Goal: Task Accomplishment & Management: Manage account settings

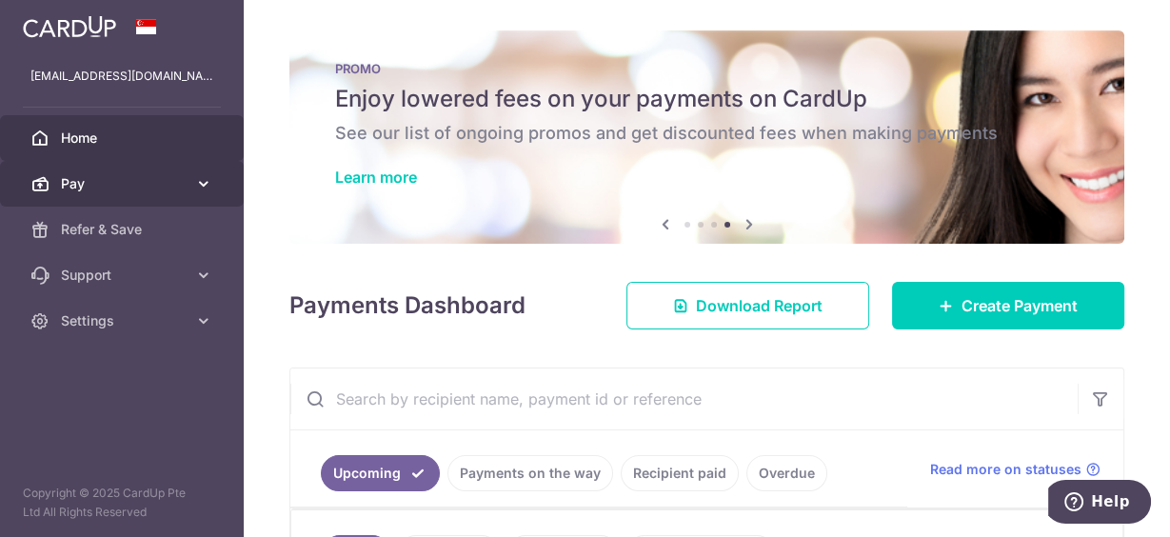
click at [49, 177] on link "Pay" at bounding box center [122, 184] width 244 height 46
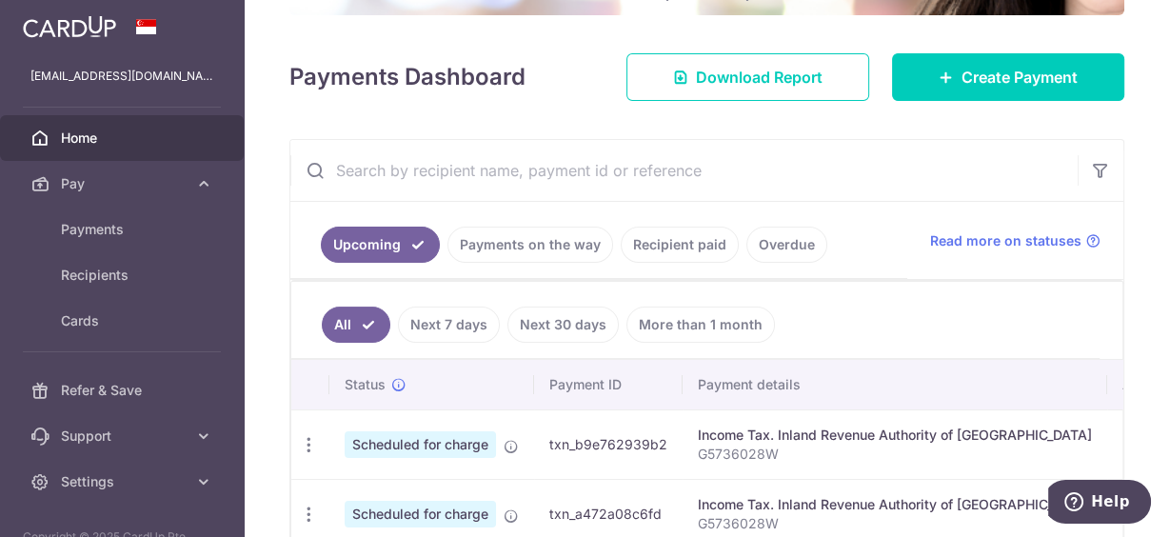
scroll to position [381, 0]
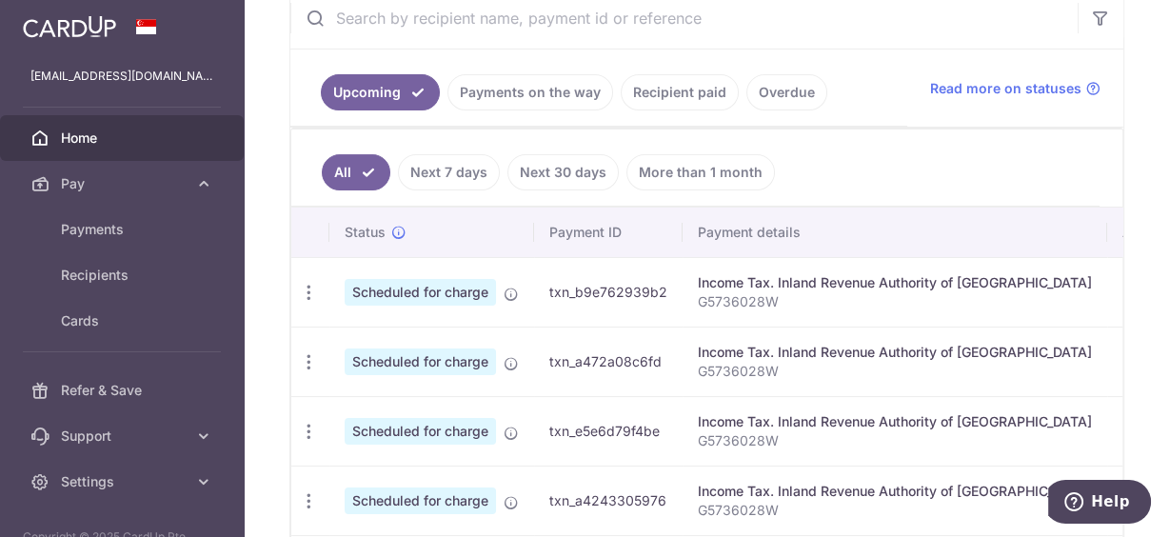
click at [441, 284] on span "Scheduled for charge" at bounding box center [420, 292] width 151 height 27
click at [307, 286] on icon "button" at bounding box center [309, 293] width 20 height 20
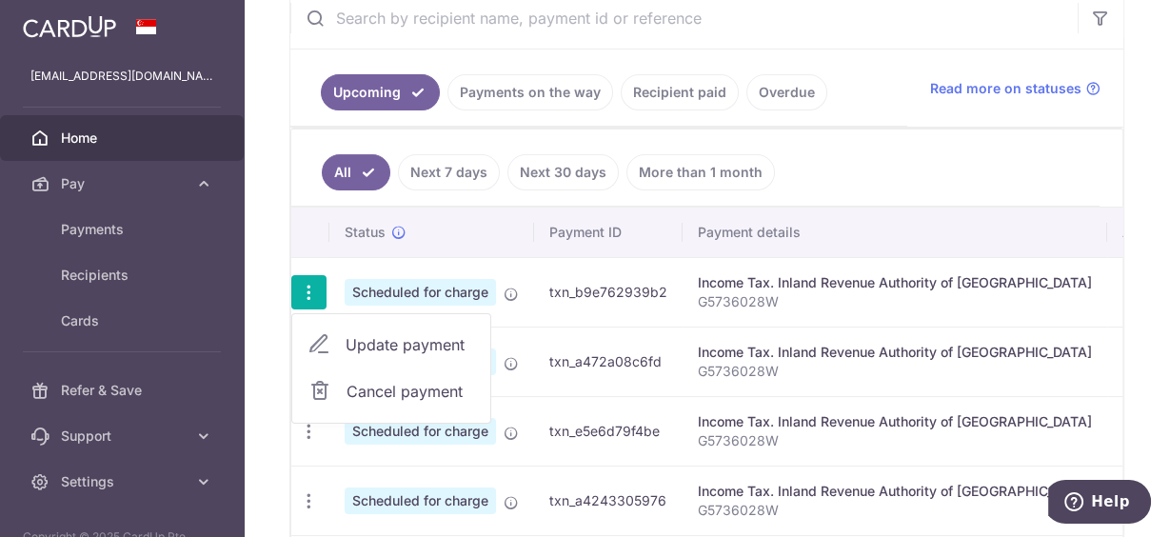
click at [375, 345] on span "Update payment" at bounding box center [409, 344] width 129 height 23
radio input "true"
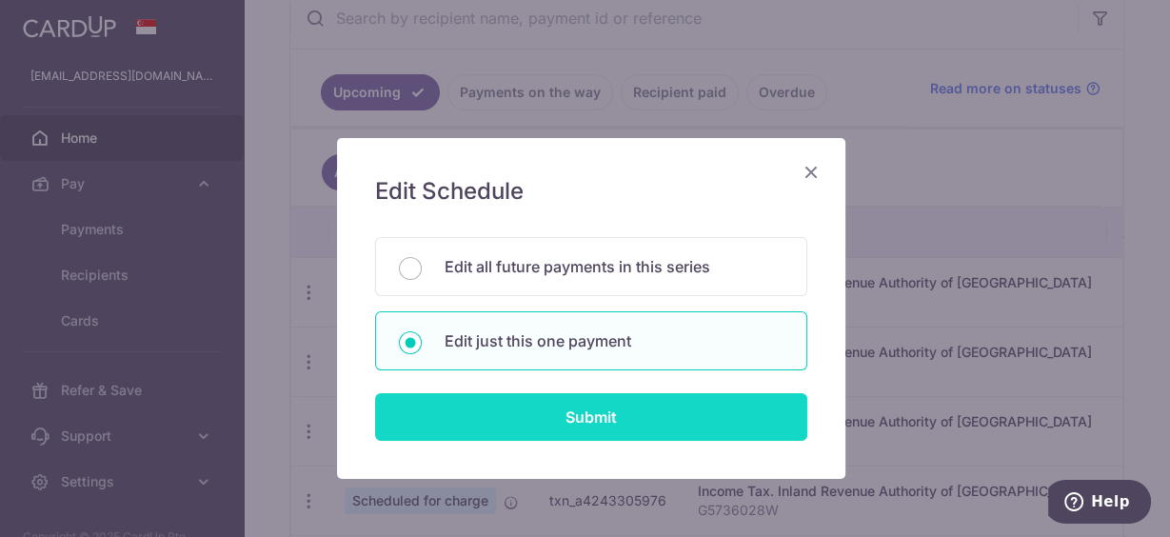
click at [573, 417] on input "Submit" at bounding box center [591, 417] width 432 height 48
radio input "true"
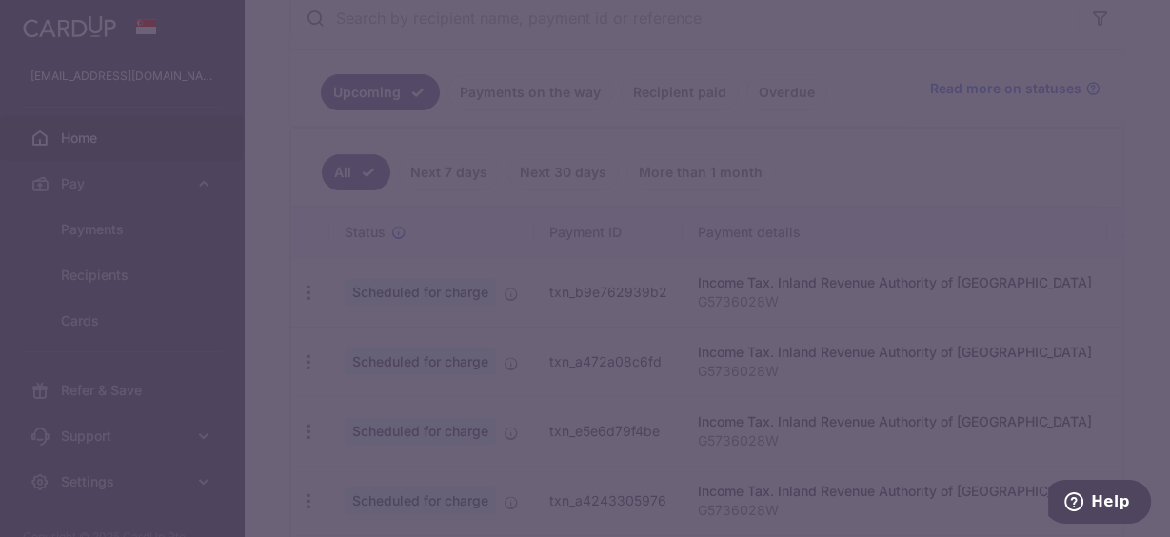
type input "1,818.98"
type input "08/10/2025"
type input "G5736028W"
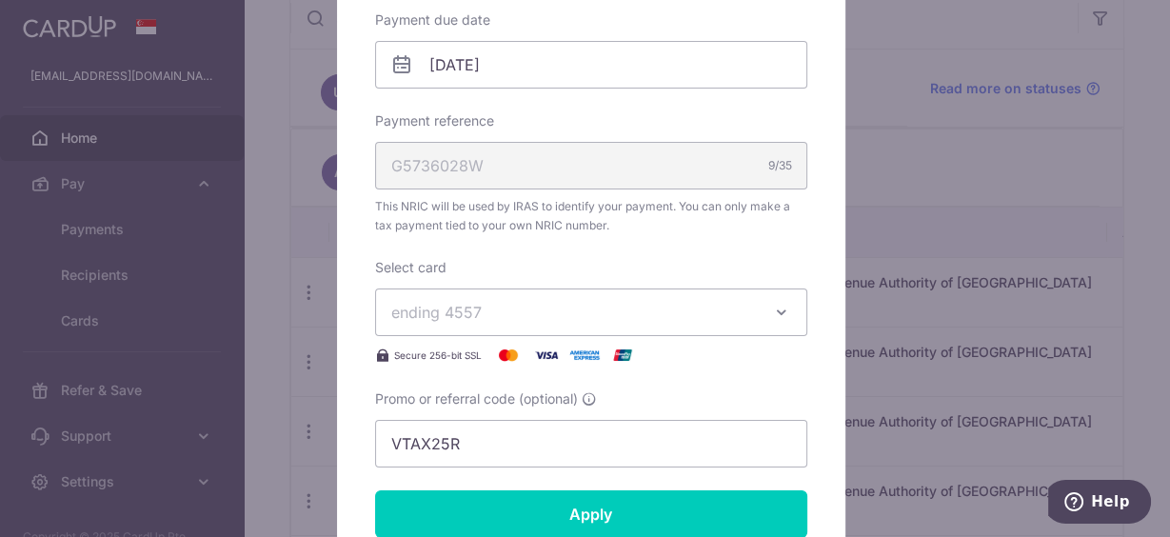
scroll to position [685, 0]
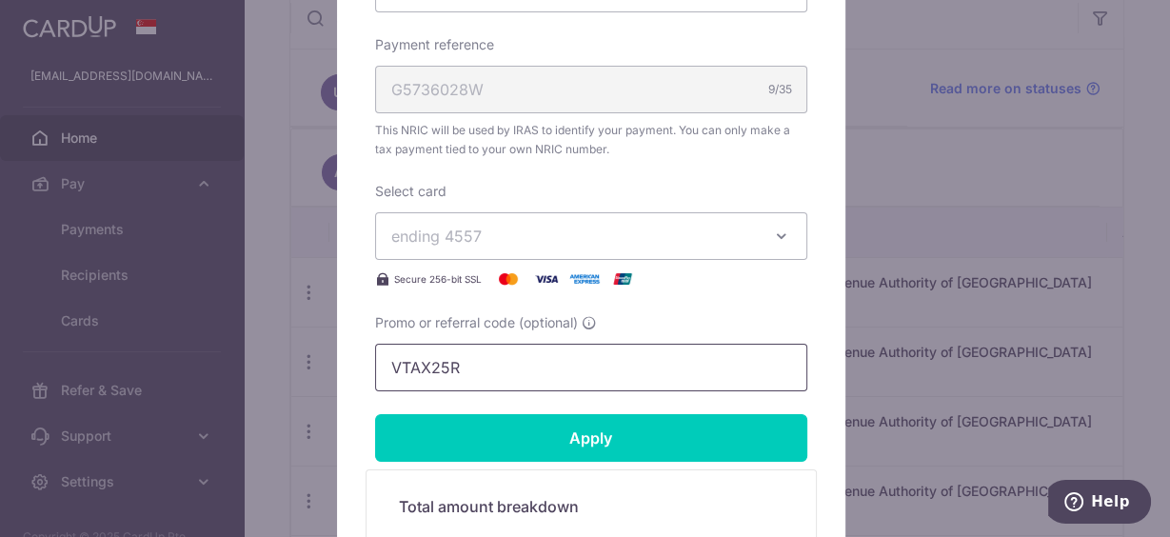
click at [485, 359] on input "VTAX25R" at bounding box center [591, 368] width 432 height 48
click at [523, 236] on span "ending 4557" at bounding box center [573, 236] width 365 height 23
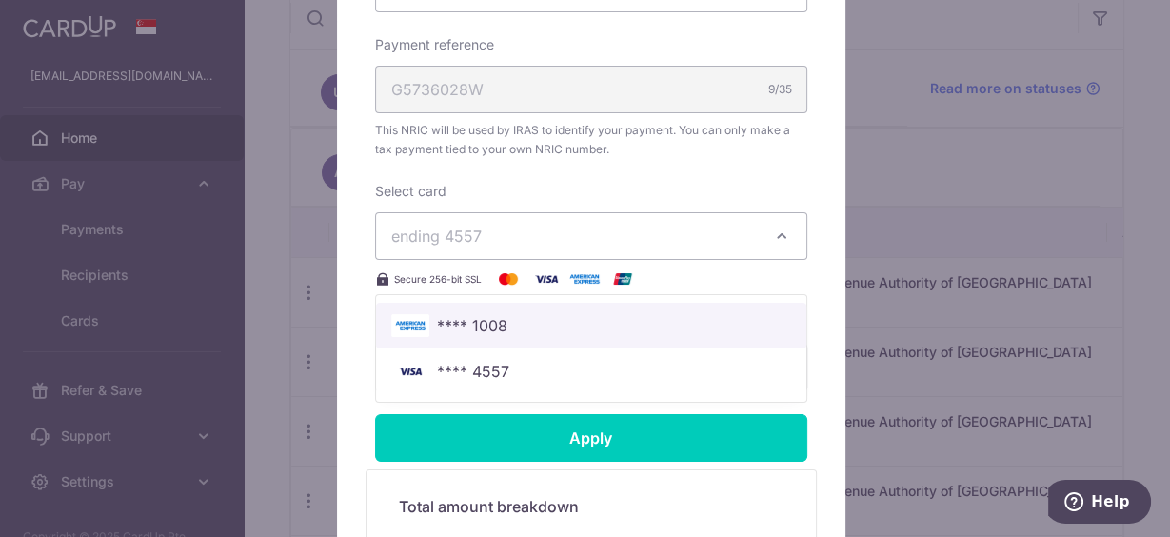
click at [503, 314] on span "**** 1008" at bounding box center [591, 325] width 400 height 23
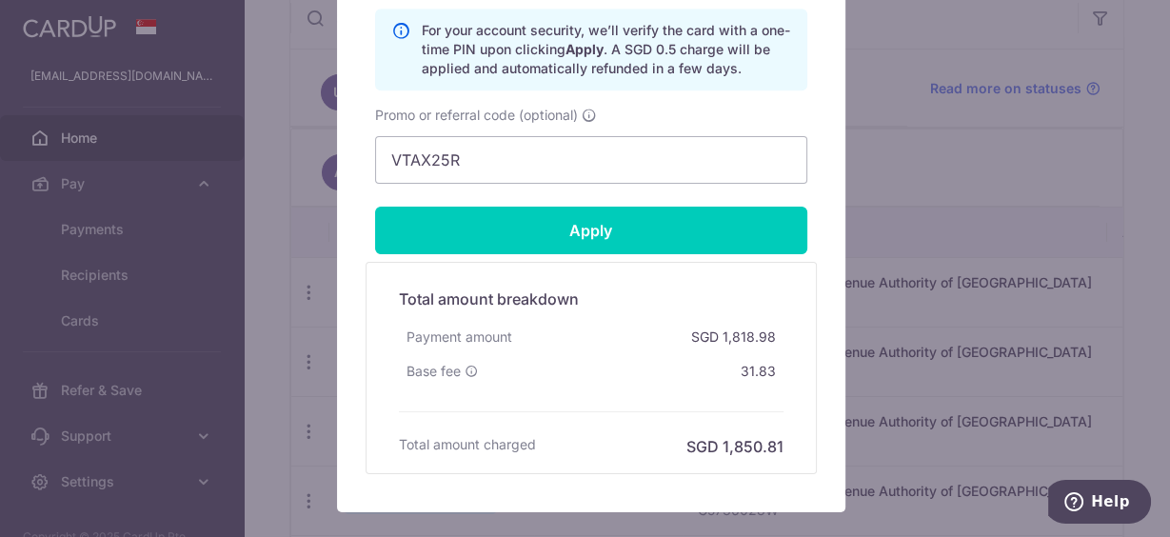
scroll to position [1066, 0]
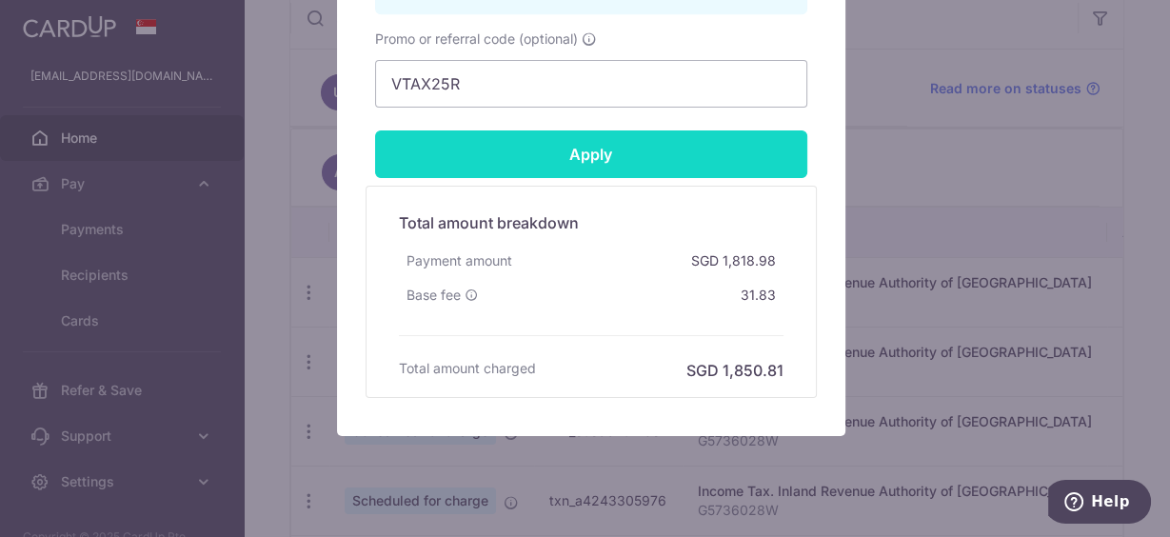
click at [555, 156] on input "Apply" at bounding box center [591, 154] width 432 height 48
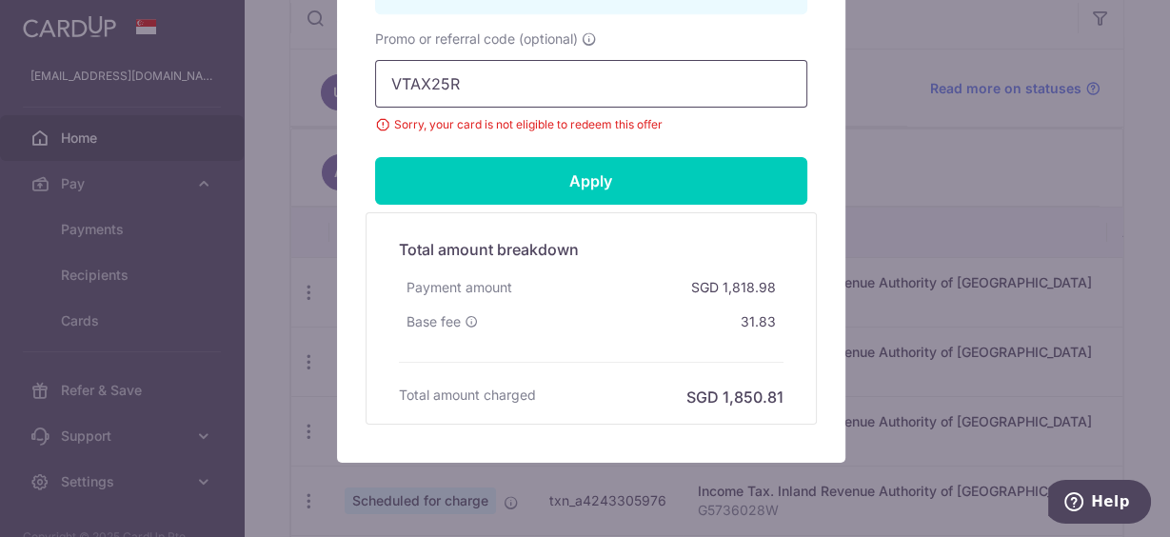
drag, startPoint x: 514, startPoint y: 92, endPoint x: 347, endPoint y: 70, distance: 168.0
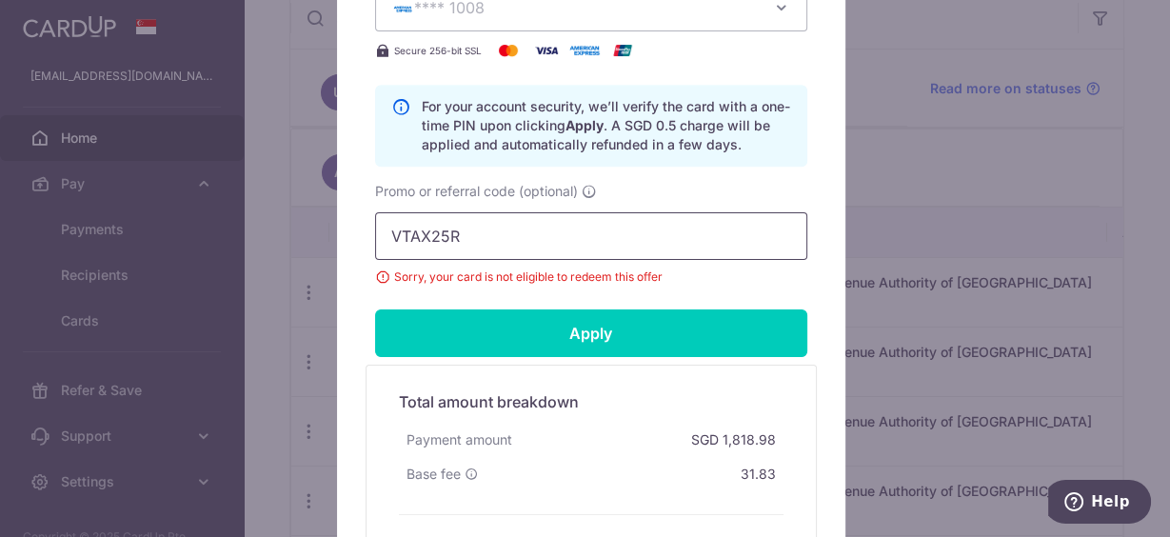
scroll to position [838, 0]
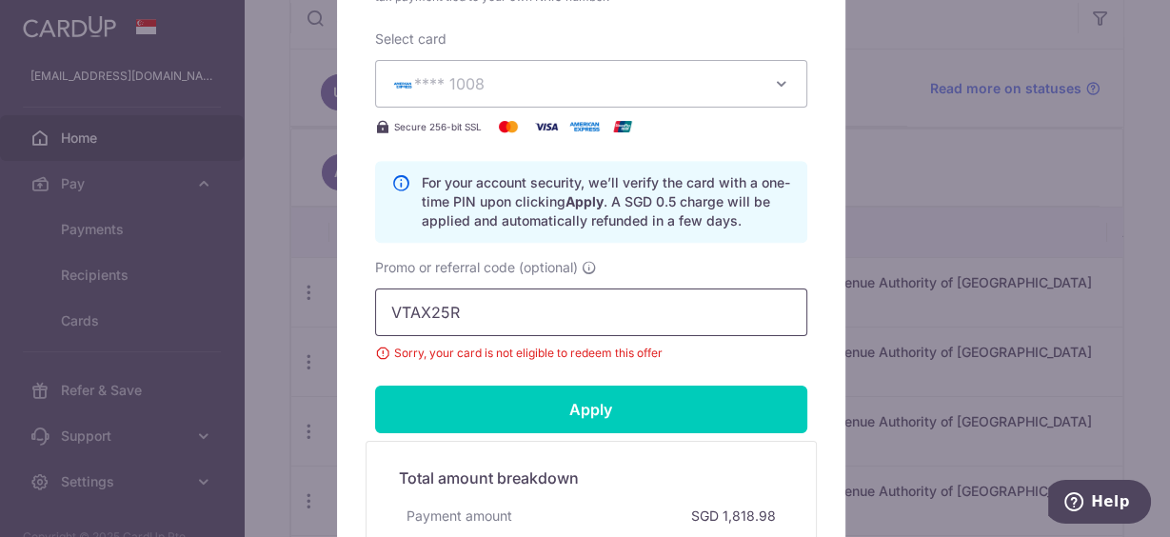
click at [473, 311] on input "VTAX25R" at bounding box center [591, 312] width 432 height 48
drag, startPoint x: 482, startPoint y: 308, endPoint x: 370, endPoint y: 303, distance: 111.5
click at [375, 303] on input "VTAX25R" at bounding box center [591, 312] width 432 height 48
paste input "25AMEX18"
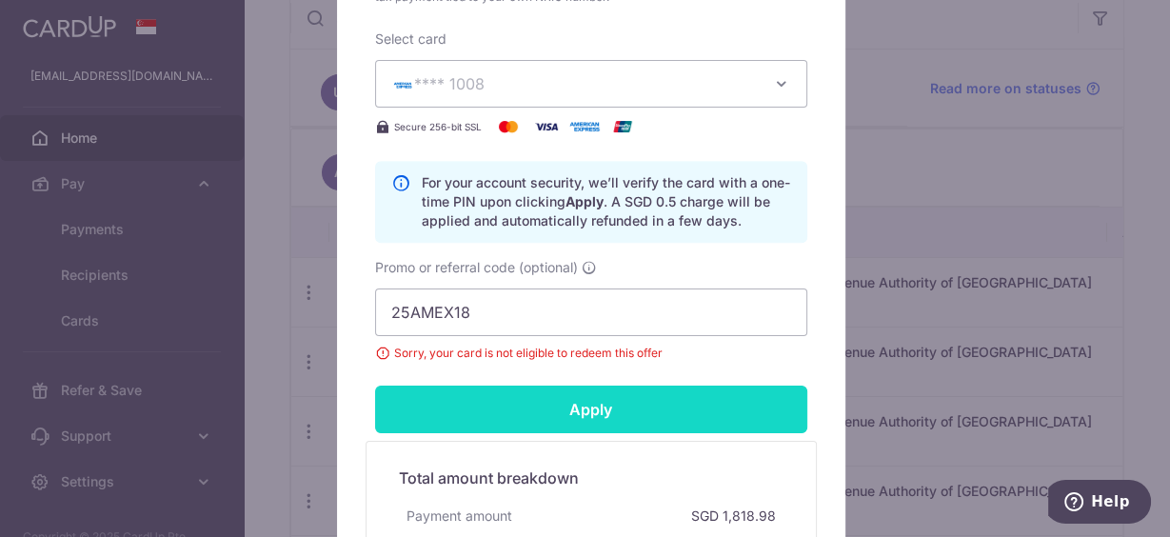
click at [603, 399] on input "Apply" at bounding box center [591, 409] width 432 height 48
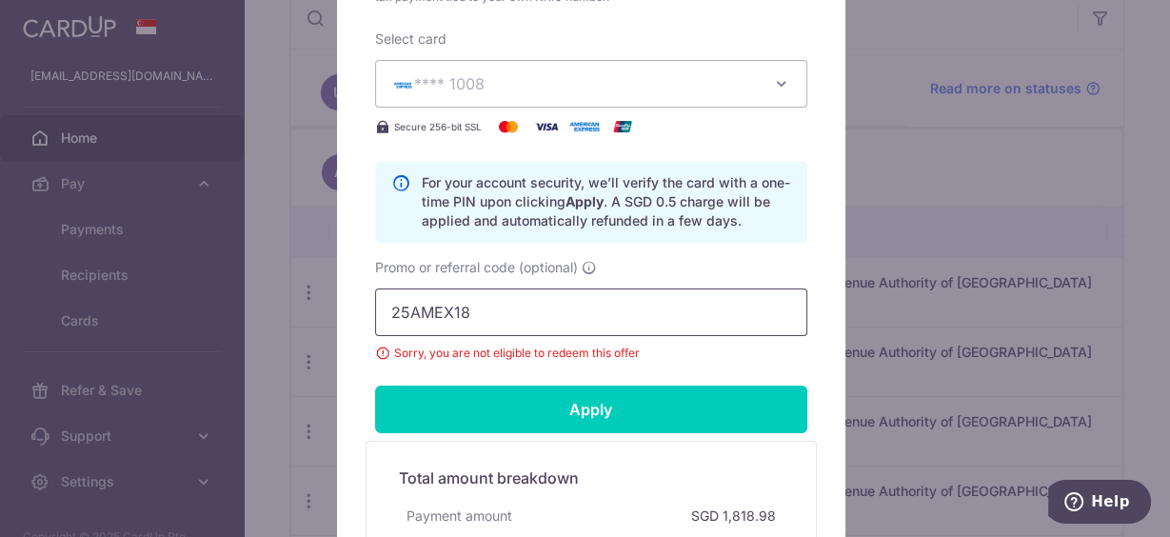
drag, startPoint x: 482, startPoint y: 317, endPoint x: 245, endPoint y: 310, distance: 237.1
click at [245, 310] on div "Edit payment By clicking apply, you will make changes to all payments to Inland…" at bounding box center [585, 268] width 1170 height 537
paste input "21"
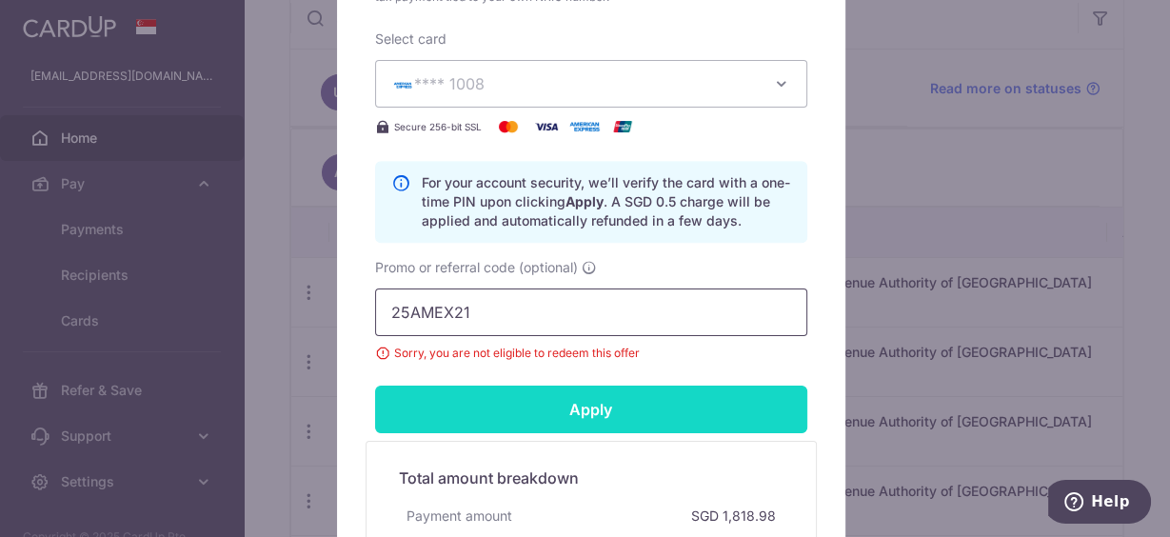
type input "25AMEX21"
click at [569, 411] on input "Apply" at bounding box center [591, 409] width 432 height 48
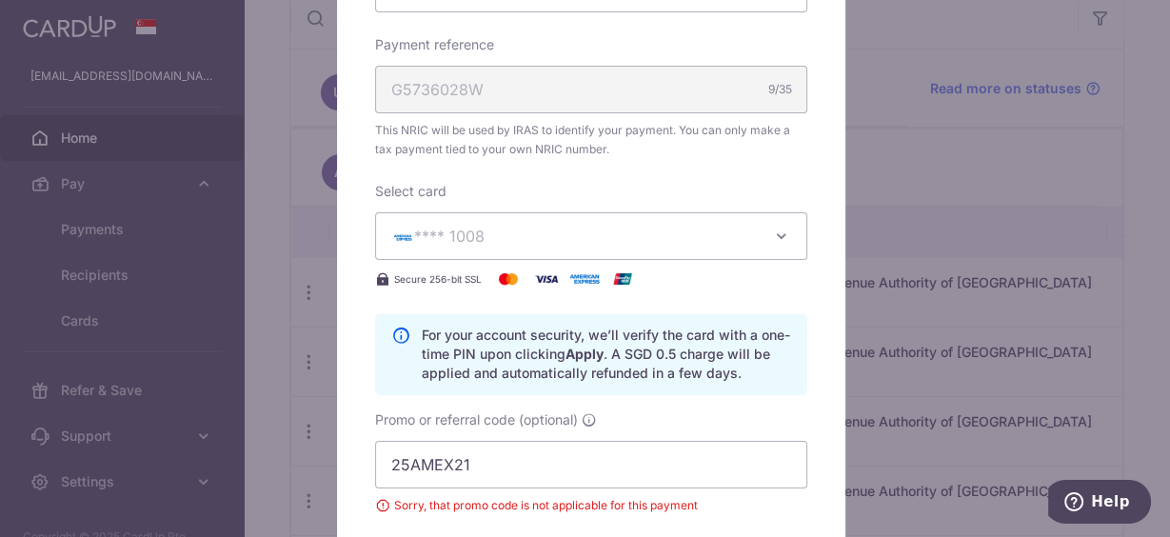
scroll to position [914, 0]
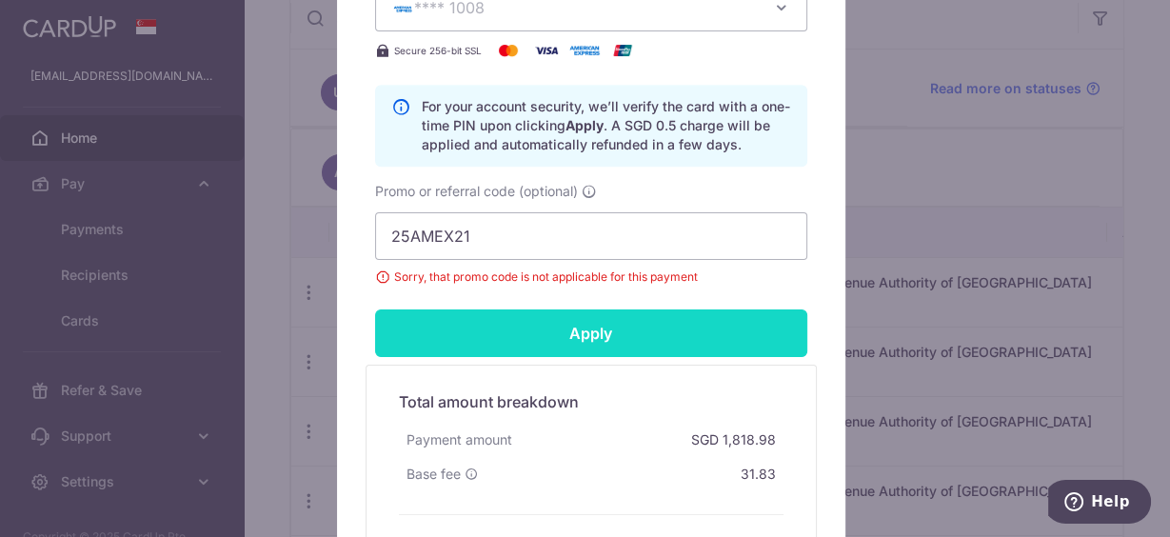
click at [577, 334] on input "Apply" at bounding box center [591, 333] width 432 height 48
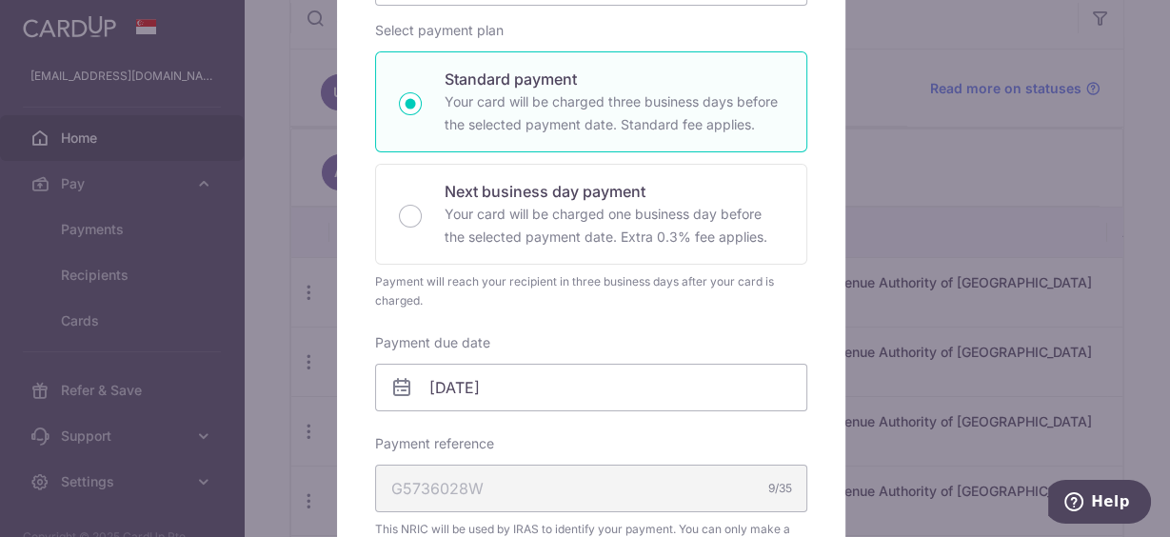
scroll to position [0, 0]
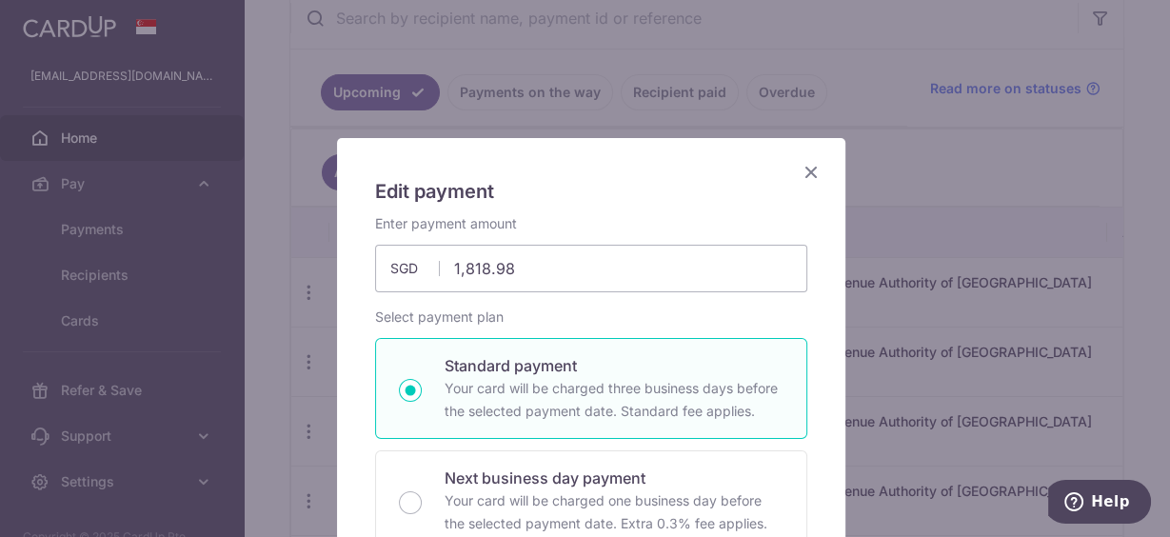
click at [802, 170] on icon "Close" at bounding box center [810, 172] width 23 height 24
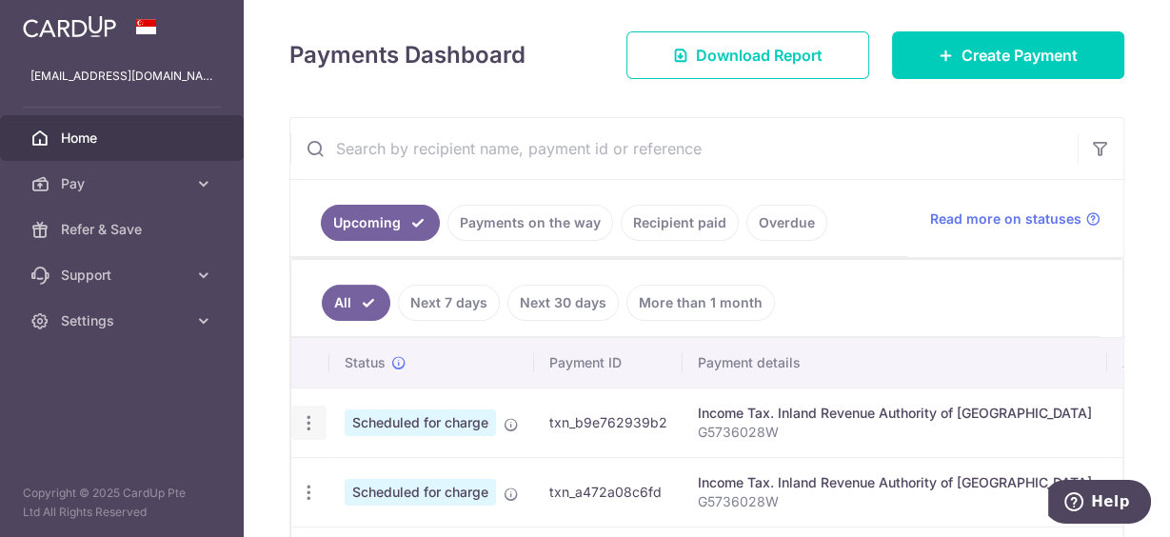
click at [318, 419] on div "Update payment Cancel payment" at bounding box center [308, 422] width 35 height 35
click at [316, 419] on icon "button" at bounding box center [309, 423] width 20 height 20
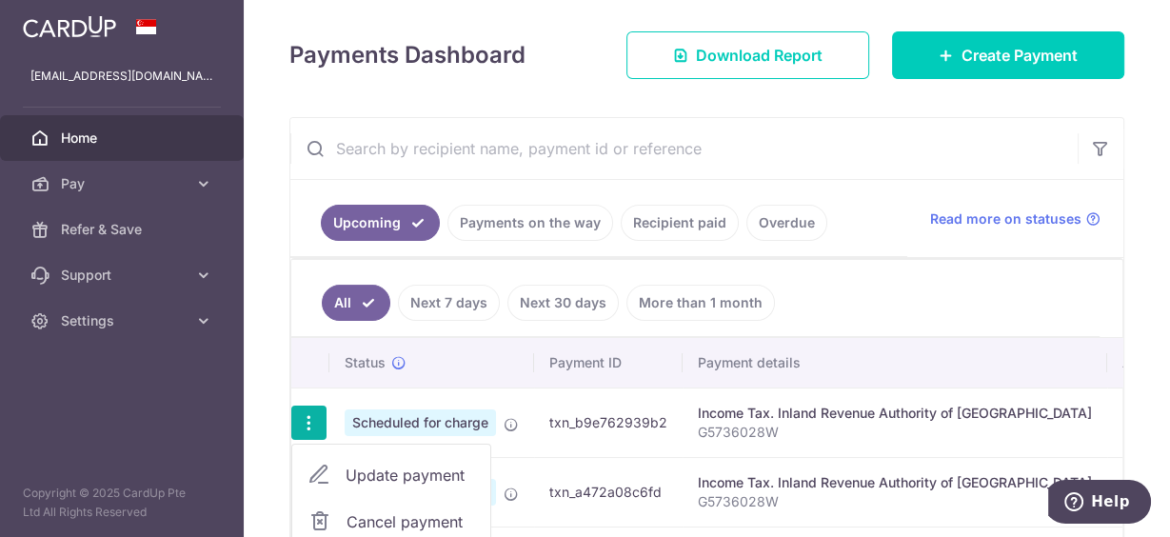
scroll to position [326, 0]
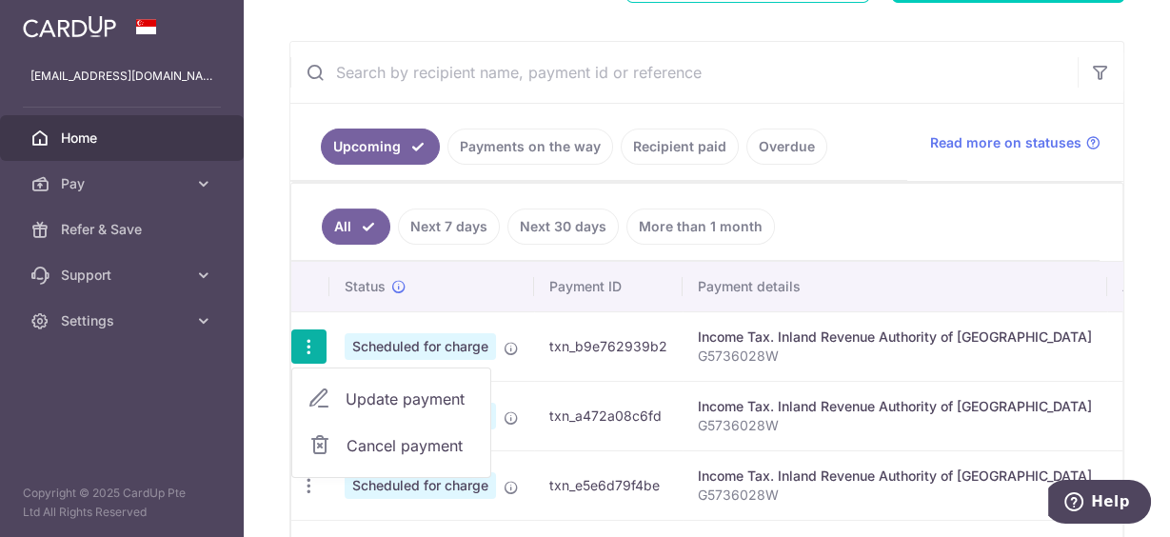
click at [364, 396] on span "Update payment" at bounding box center [409, 398] width 129 height 23
radio input "true"
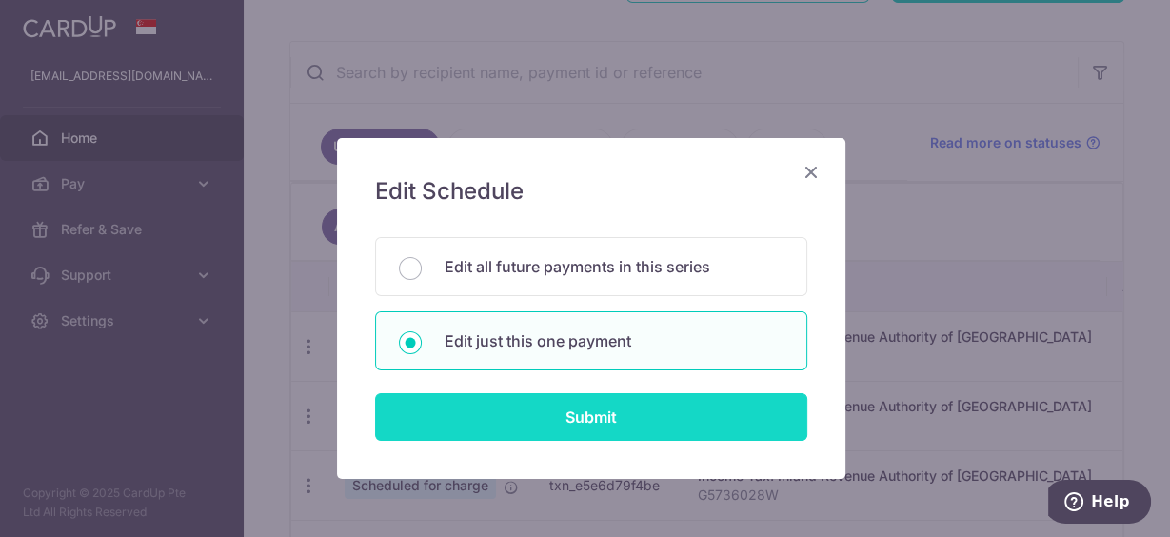
click at [602, 413] on input "Submit" at bounding box center [591, 417] width 432 height 48
radio input "true"
type input "1,818.98"
type input "08/10/2025"
type input "G5736028W"
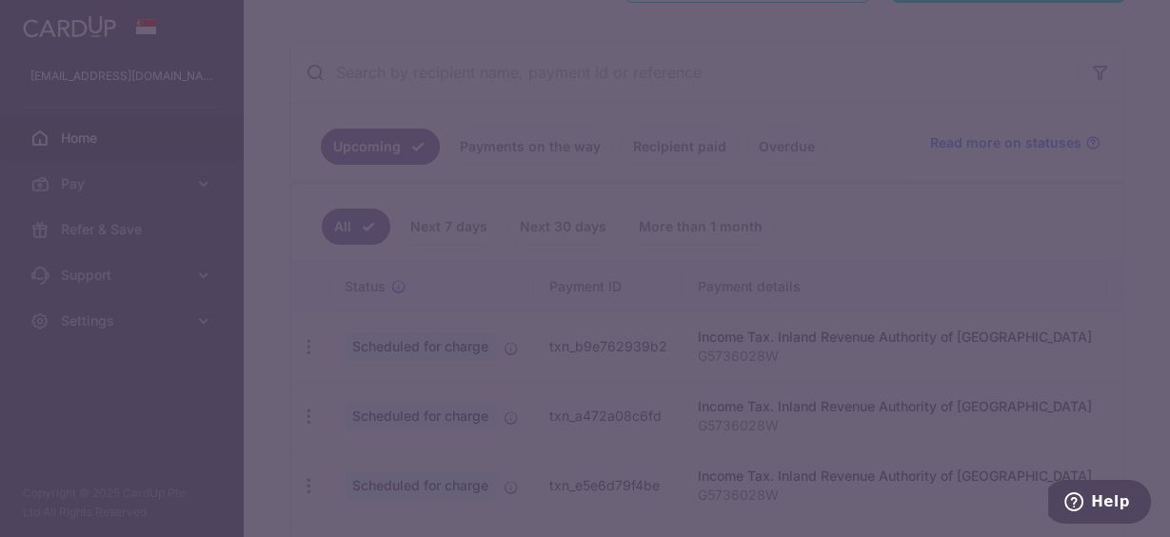
type input "VTAX25R"
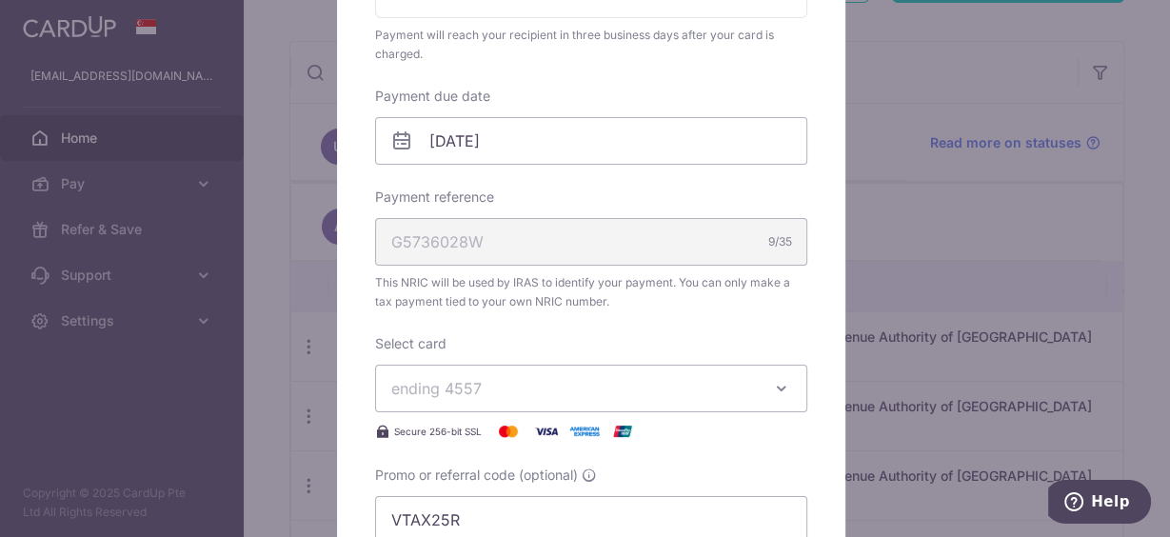
scroll to position [609, 0]
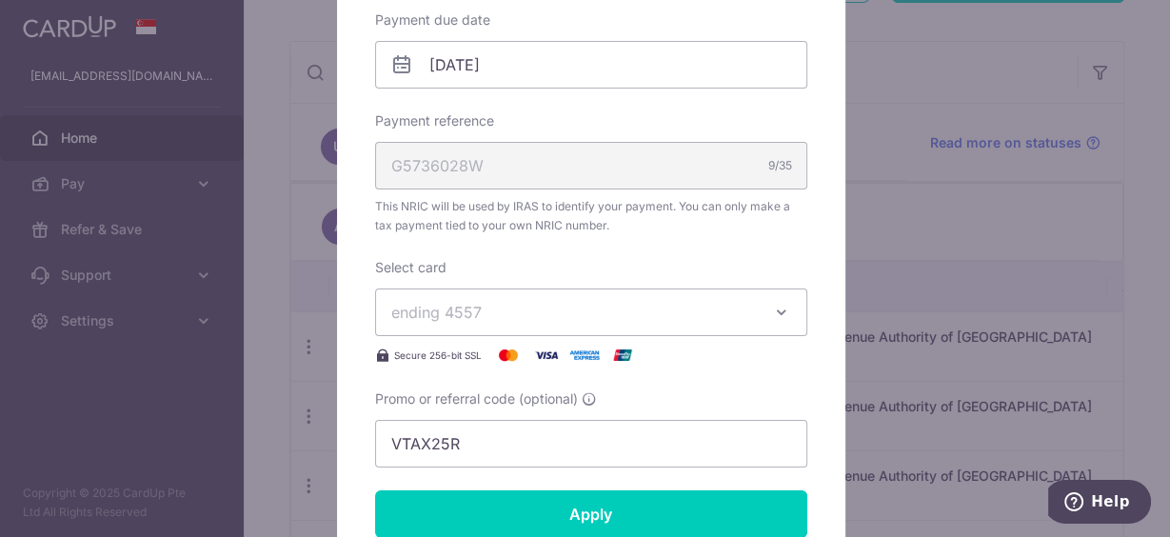
click at [518, 308] on span "ending 4557" at bounding box center [573, 312] width 365 height 23
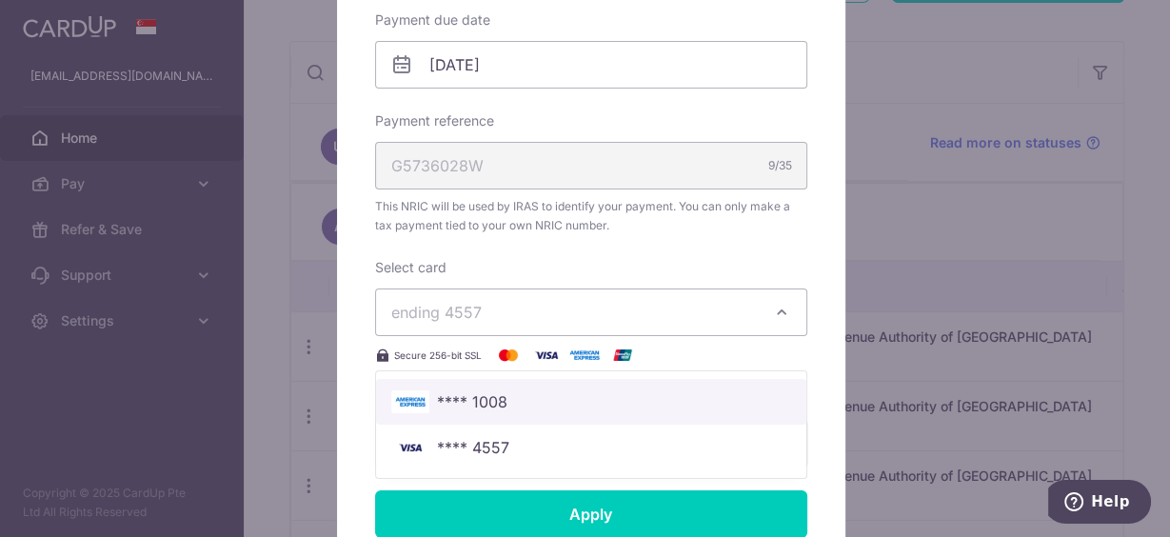
click at [499, 390] on span "**** 1008" at bounding box center [591, 401] width 400 height 23
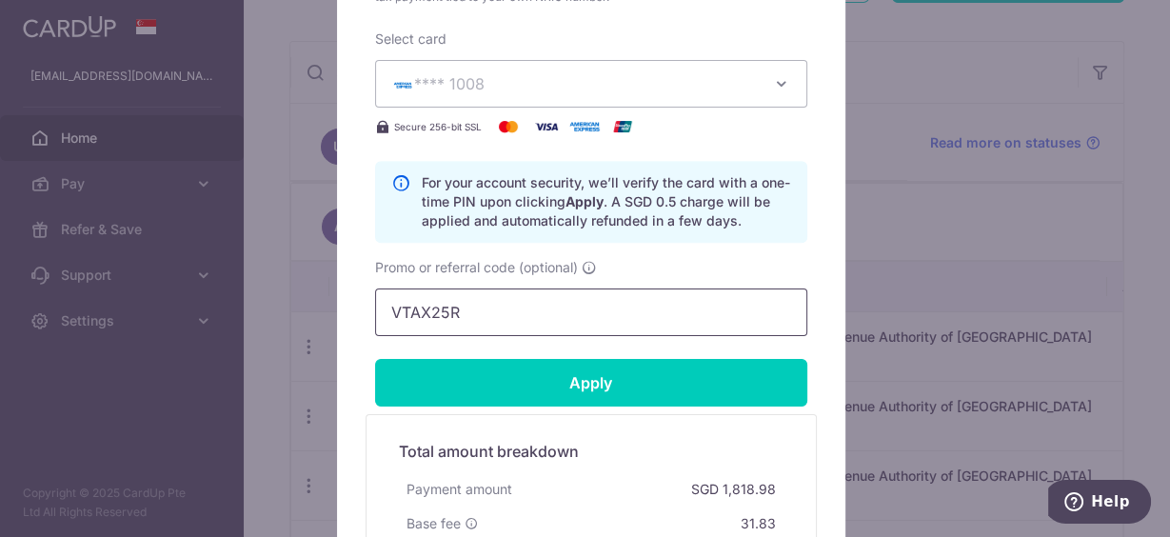
scroll to position [914, 0]
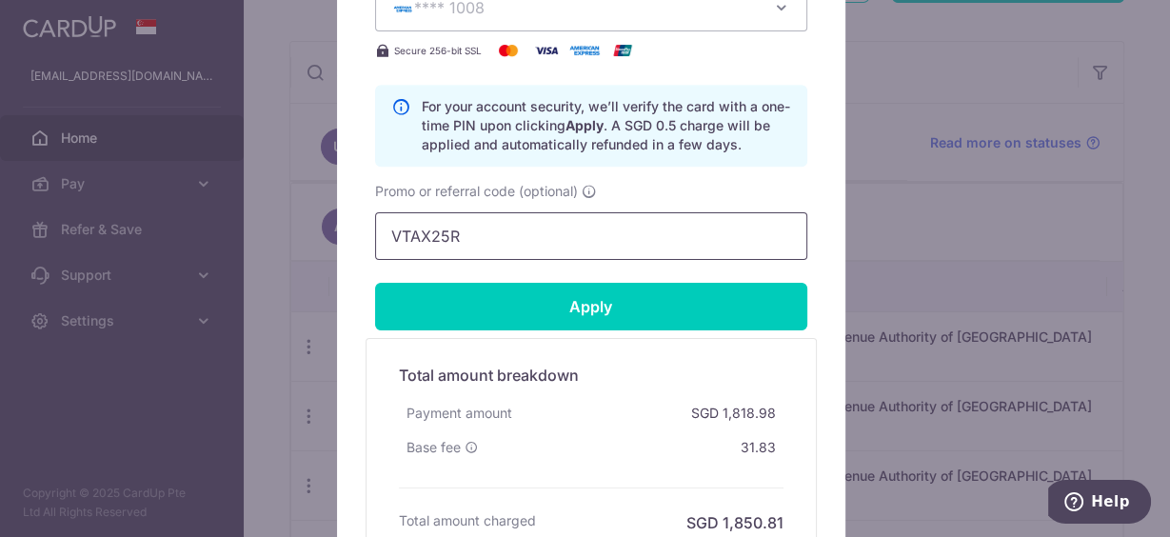
drag, startPoint x: 464, startPoint y: 234, endPoint x: 355, endPoint y: 226, distance: 109.8
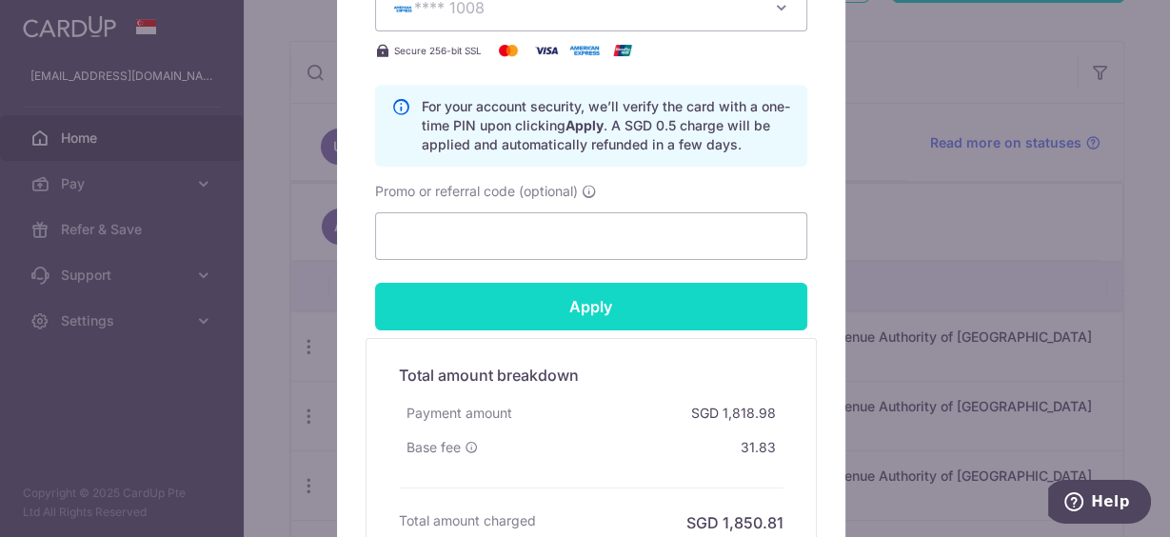
click at [576, 305] on input "Apply" at bounding box center [591, 307] width 432 height 48
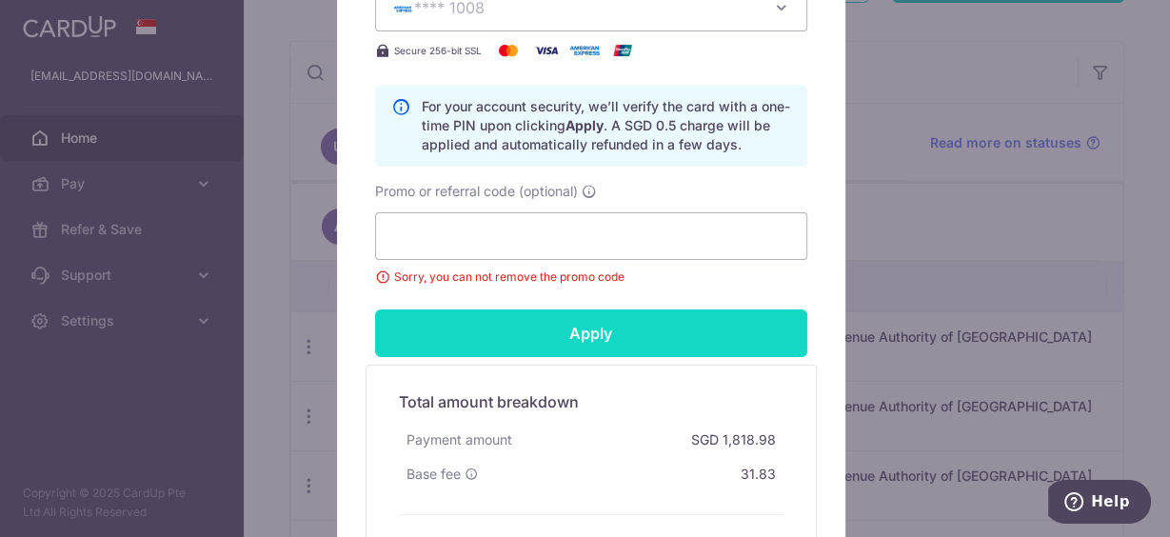
click at [542, 345] on input "Apply" at bounding box center [591, 333] width 432 height 48
click at [573, 343] on input "Apply" at bounding box center [591, 333] width 432 height 48
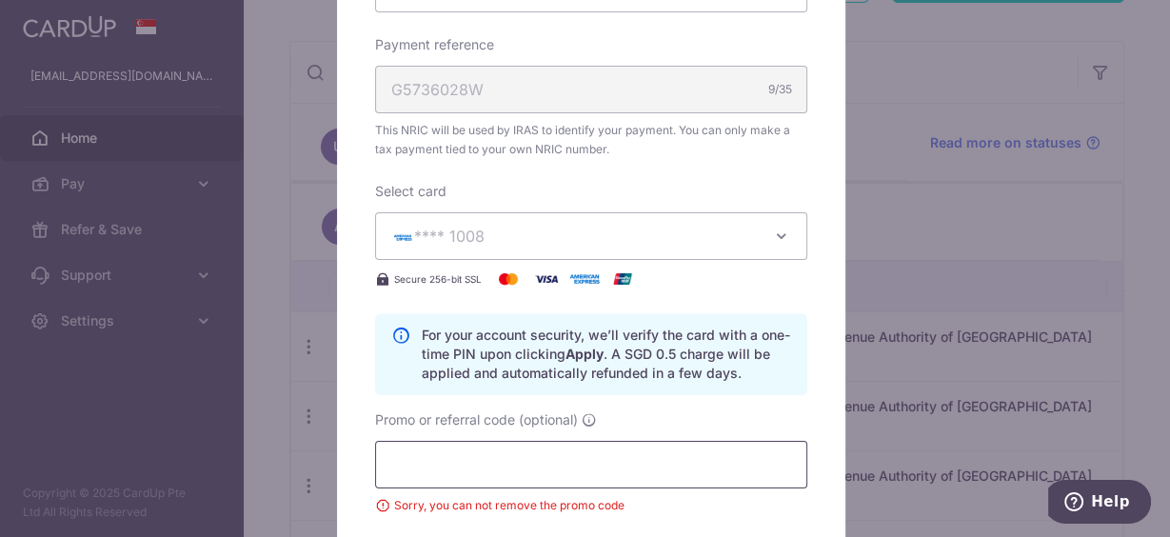
click at [432, 469] on input "Promo or referral code (optional)" at bounding box center [591, 465] width 432 height 48
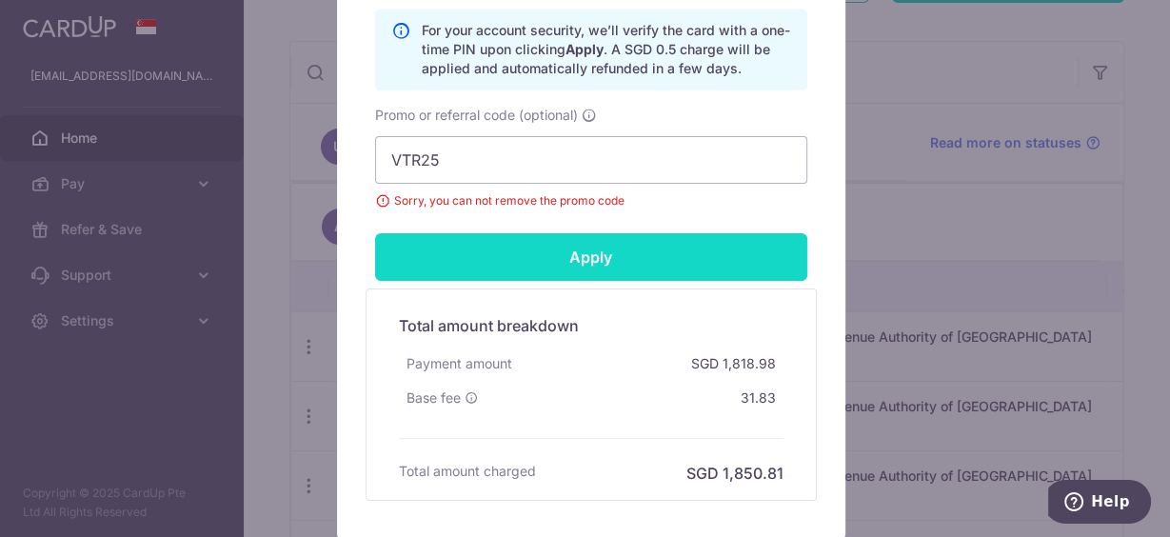
click at [588, 257] on input "Apply" at bounding box center [591, 257] width 432 height 48
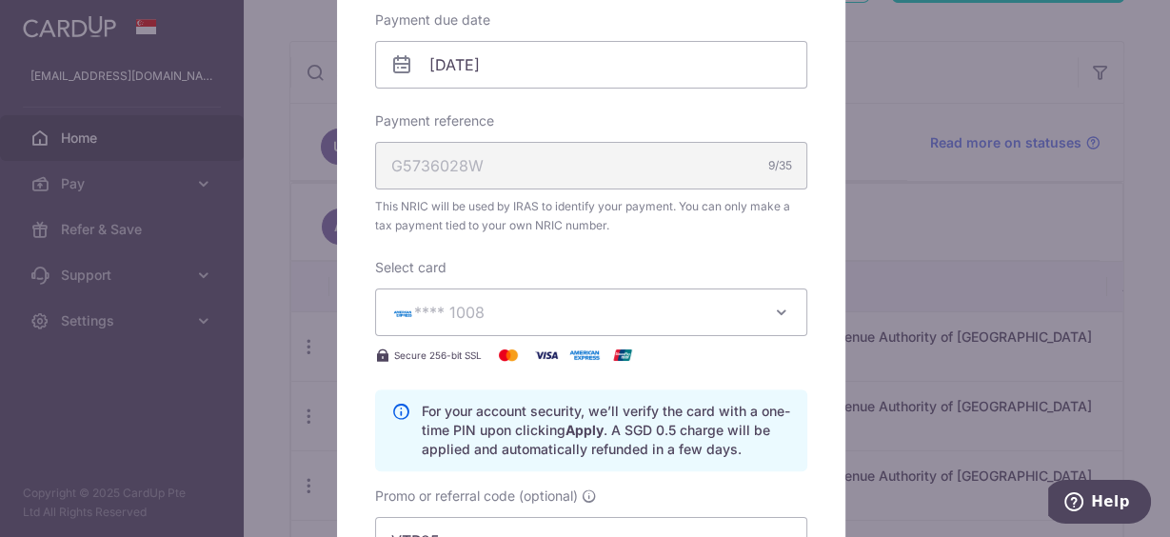
scroll to position [838, 0]
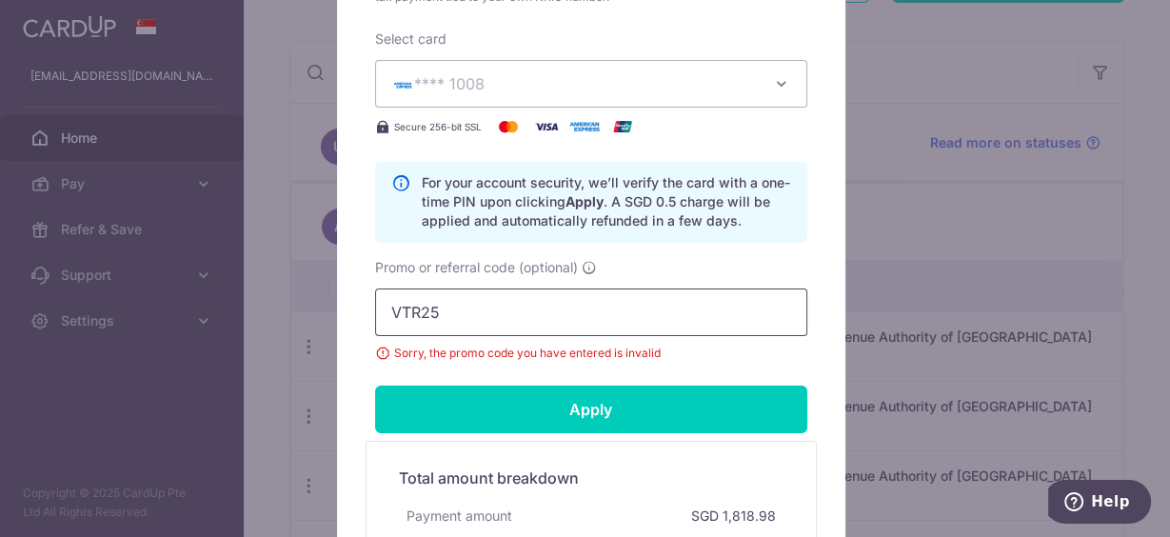
drag, startPoint x: 448, startPoint y: 303, endPoint x: 335, endPoint y: 298, distance: 113.4
paste input "VTAX25R"
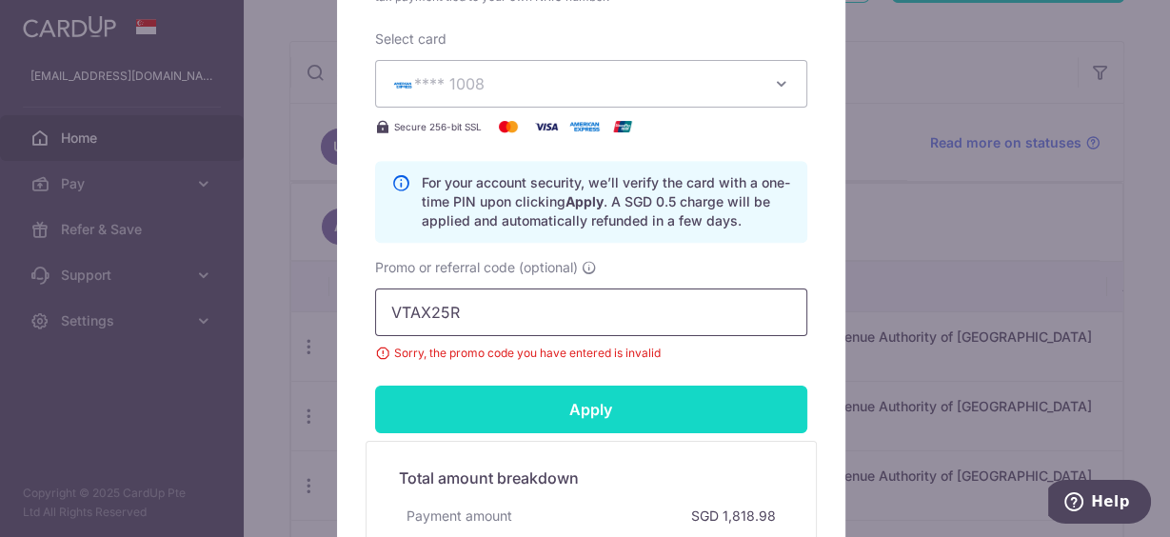
type input "VTAX25R"
click at [632, 423] on input "Apply" at bounding box center [591, 409] width 432 height 48
click at [582, 407] on input "Apply" at bounding box center [591, 409] width 432 height 48
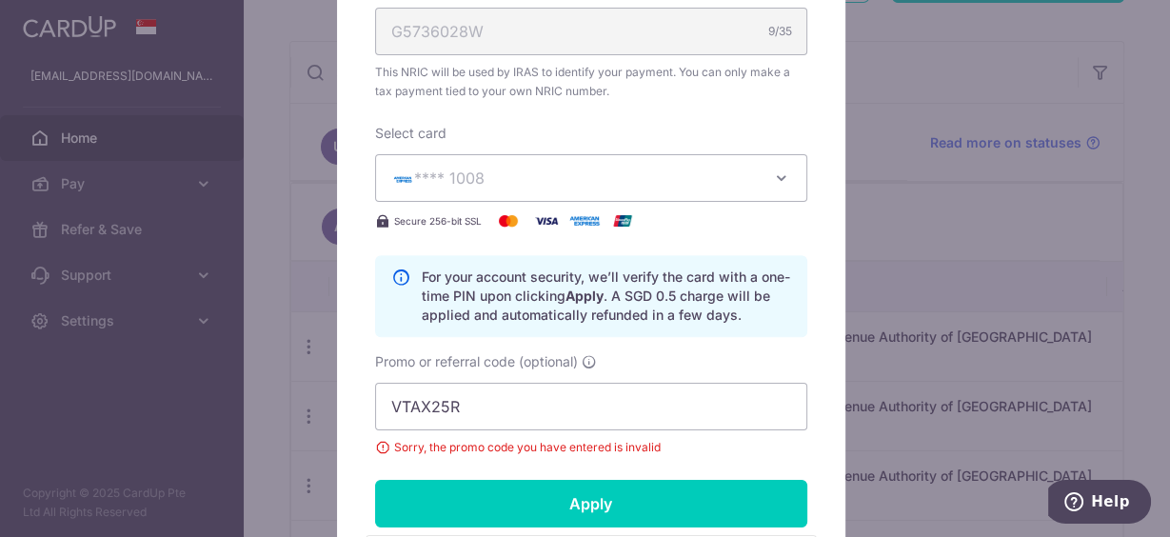
scroll to position [515, 0]
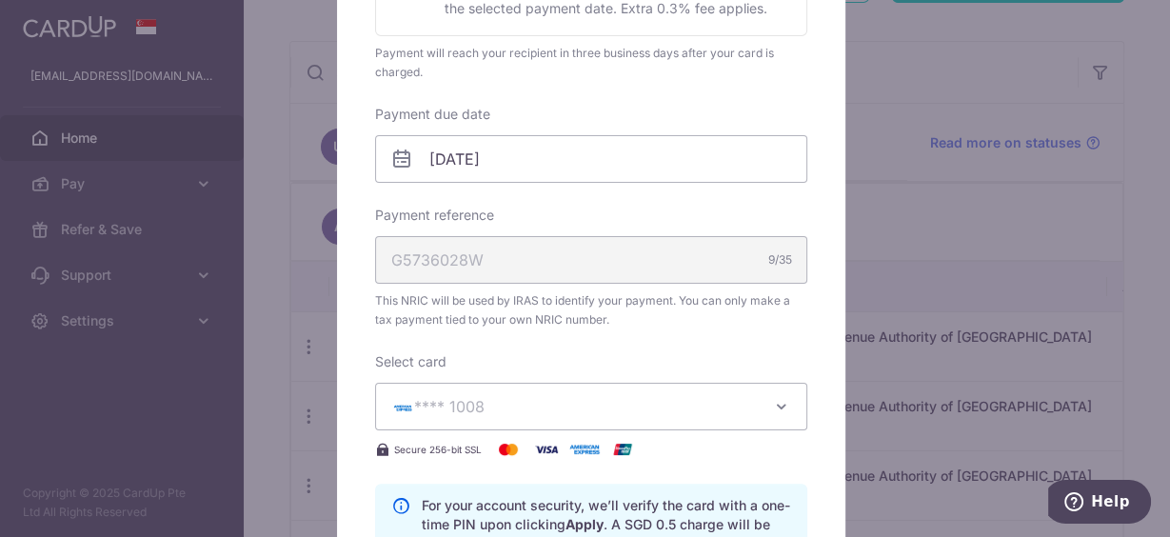
click at [776, 405] on icon "button" at bounding box center [781, 406] width 19 height 19
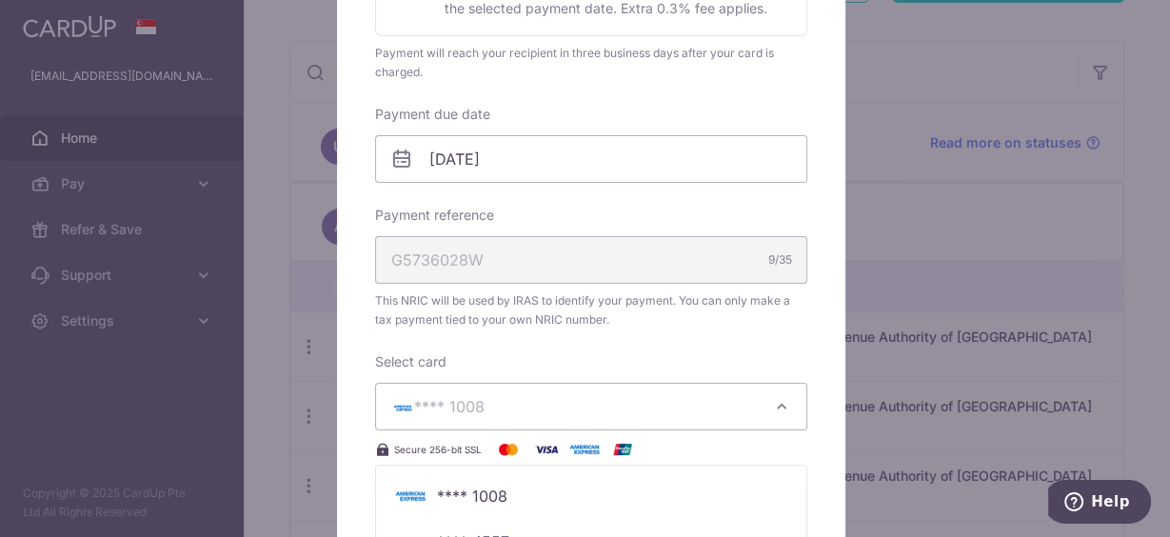
scroll to position [667, 0]
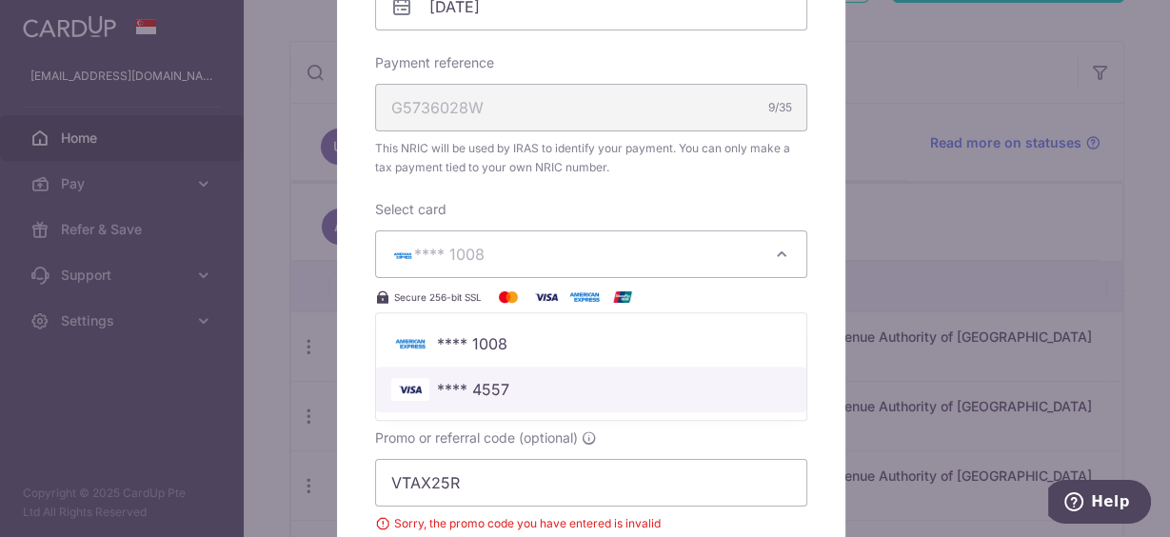
click at [467, 379] on span "**** 4557" at bounding box center [473, 389] width 72 height 23
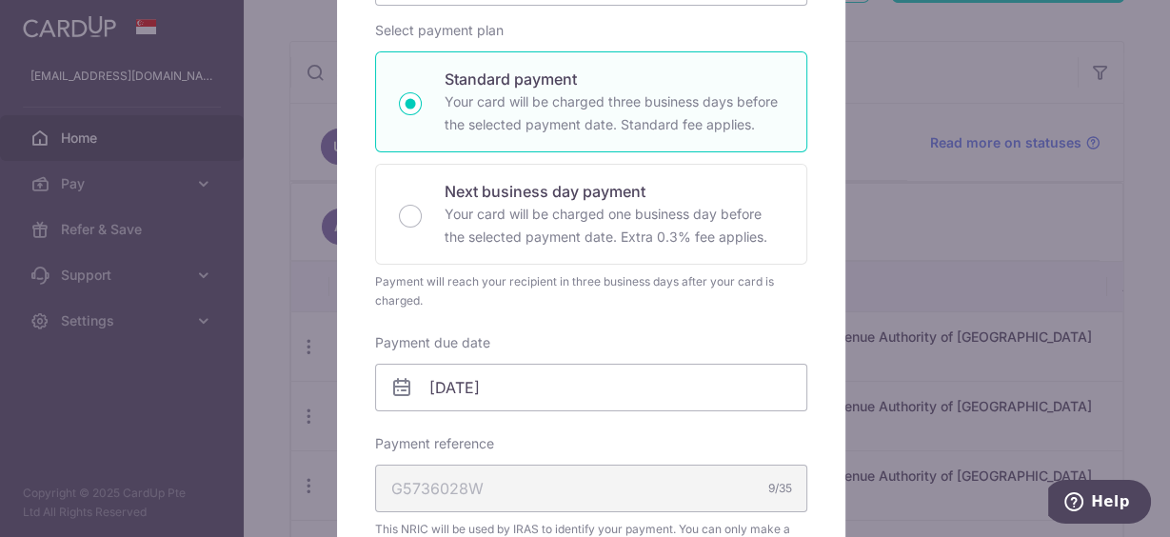
scroll to position [0, 0]
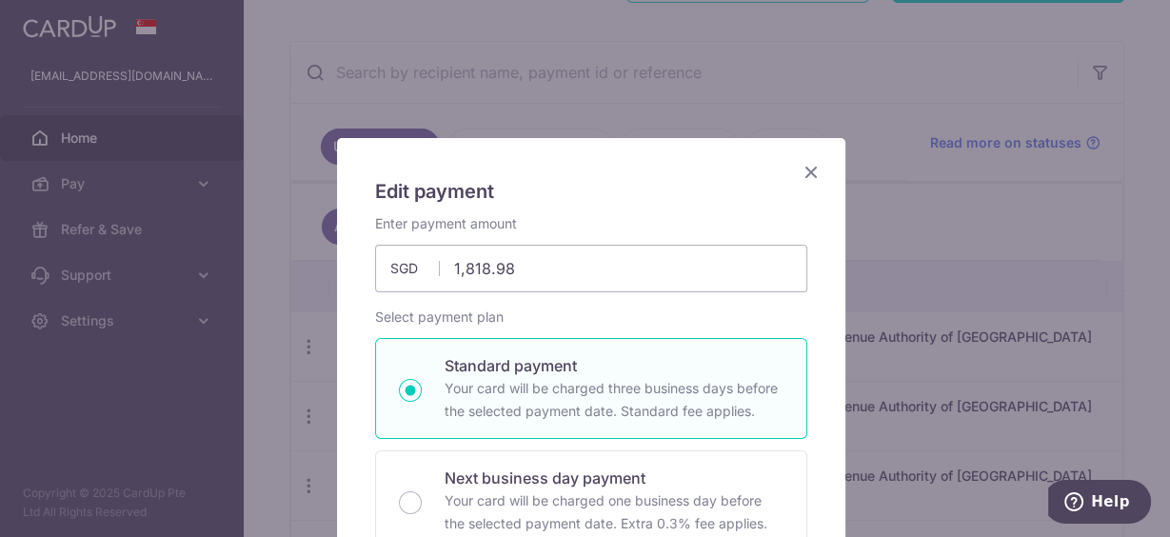
click at [807, 166] on icon "Close" at bounding box center [810, 172] width 23 height 24
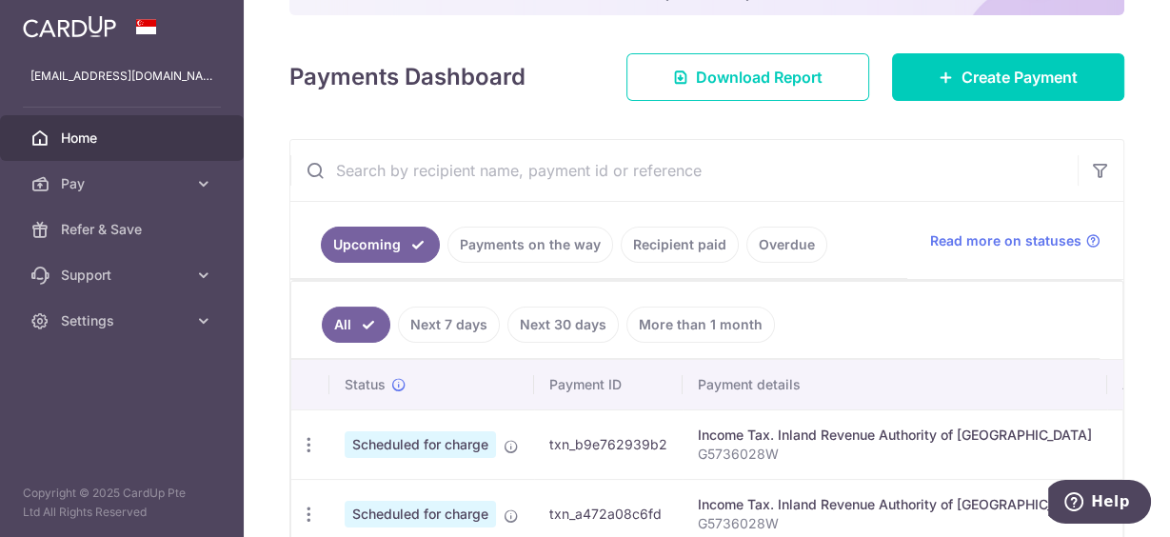
scroll to position [381, 0]
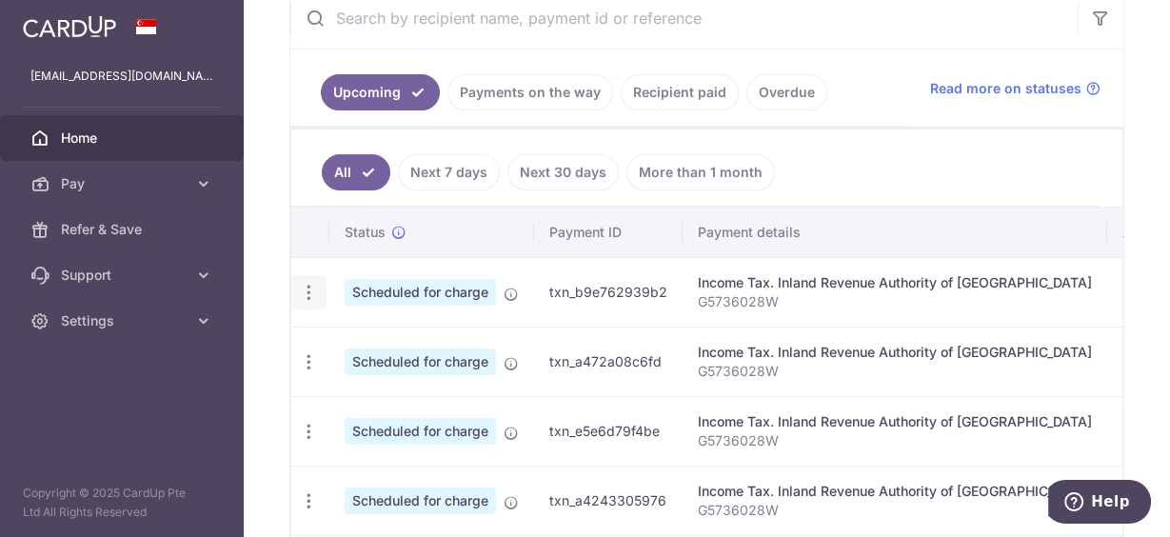
click at [312, 296] on icon "button" at bounding box center [309, 293] width 20 height 20
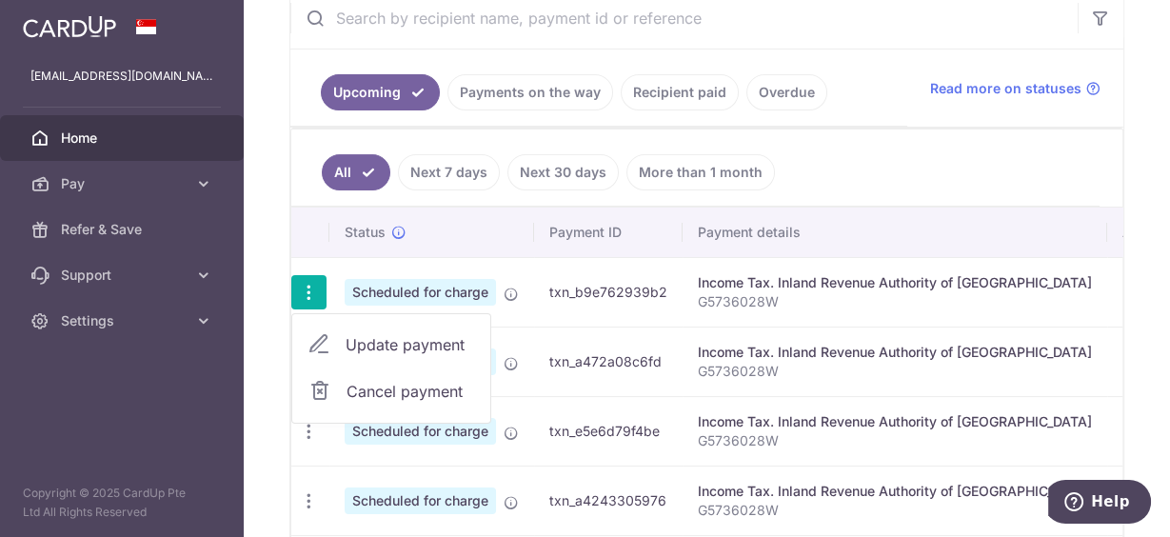
click at [355, 380] on span "Cancel payment" at bounding box center [410, 391] width 128 height 23
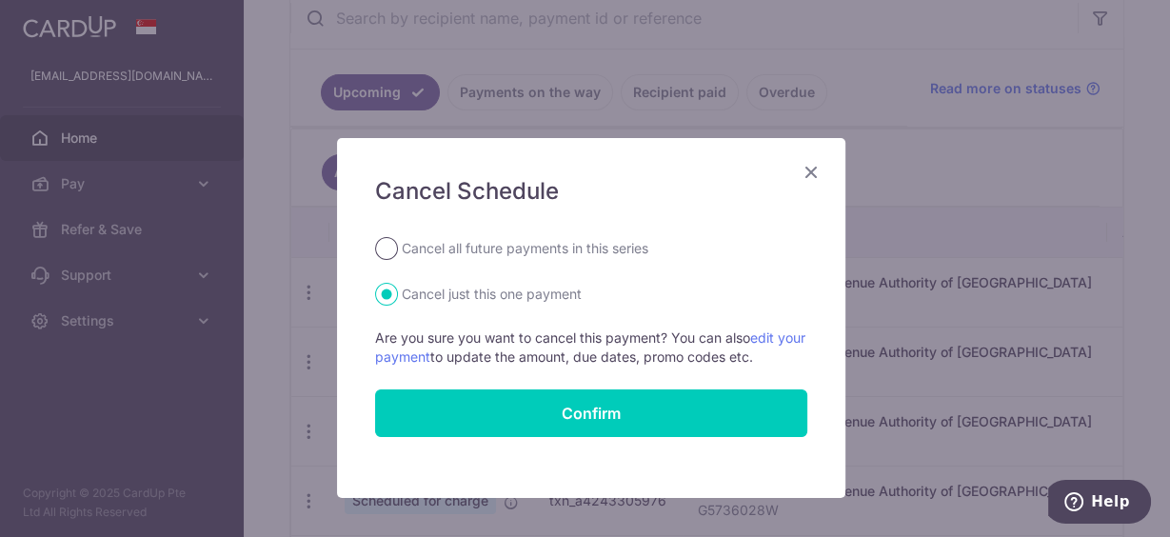
click at [377, 246] on input "Cancel all future payments in this series" at bounding box center [386, 248] width 23 height 23
radio input "true"
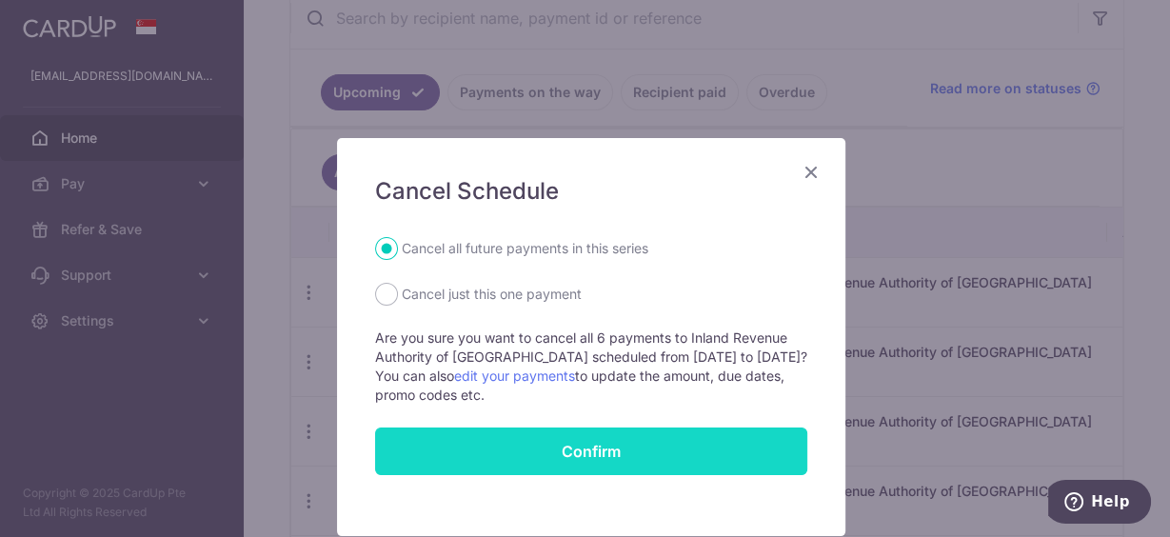
click at [595, 457] on button "Confirm" at bounding box center [591, 451] width 432 height 48
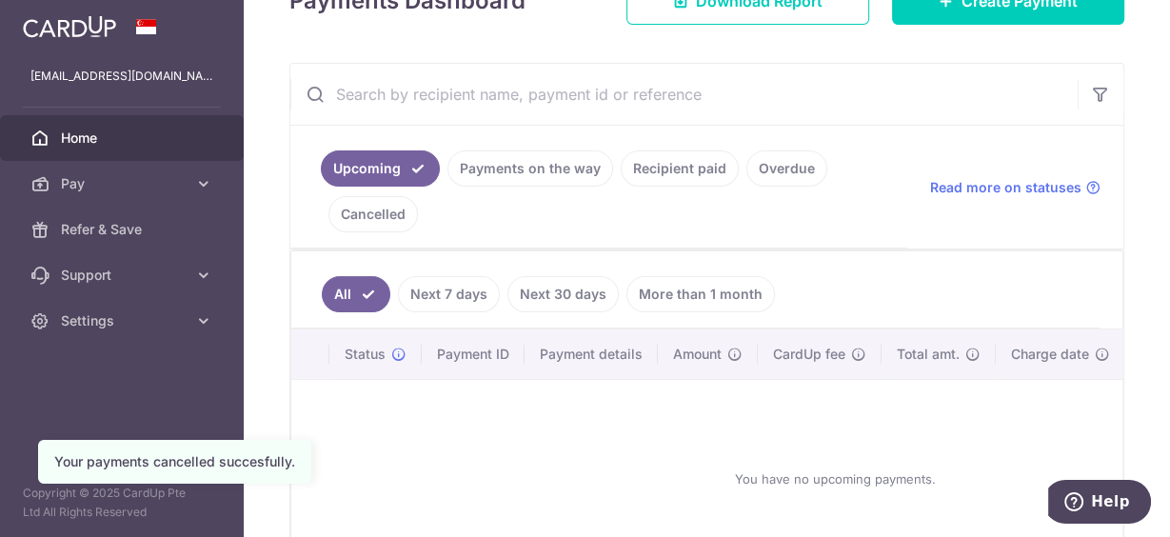
click at [495, 420] on div "You have no upcoming payments." at bounding box center [834, 479] width 1041 height 168
click at [500, 417] on div "You have no upcoming payments." at bounding box center [834, 479] width 1041 height 168
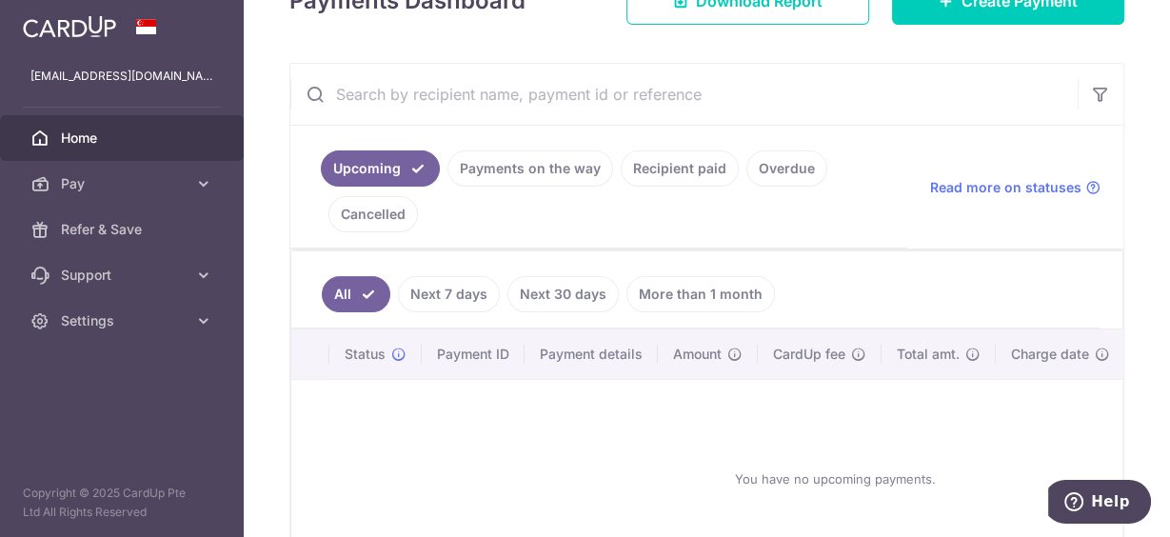
click at [473, 396] on div "You have no upcoming payments." at bounding box center [834, 479] width 1041 height 168
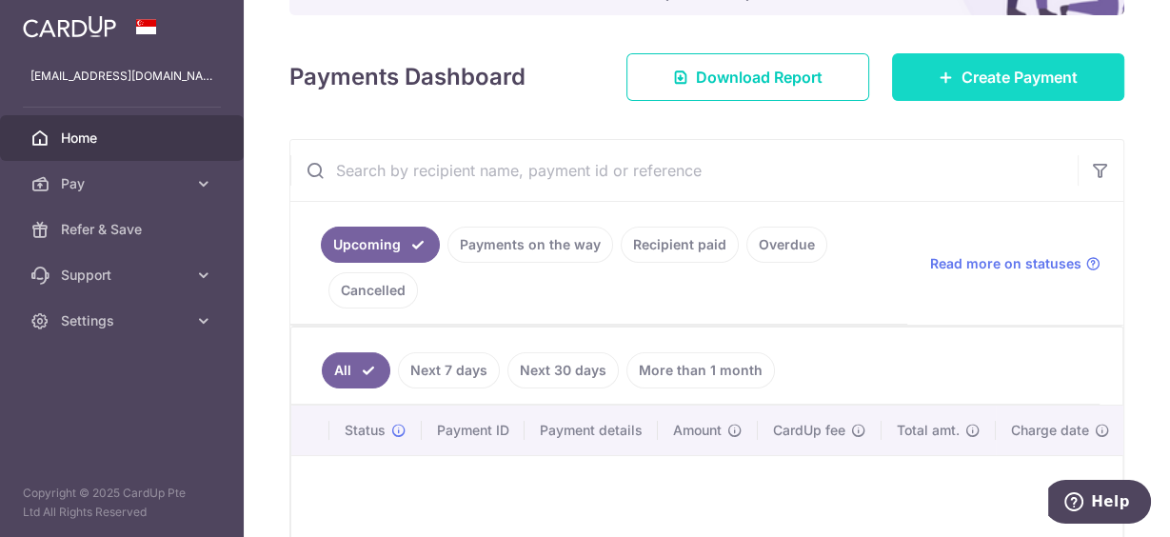
click at [1013, 73] on span "Create Payment" at bounding box center [1019, 77] width 116 height 23
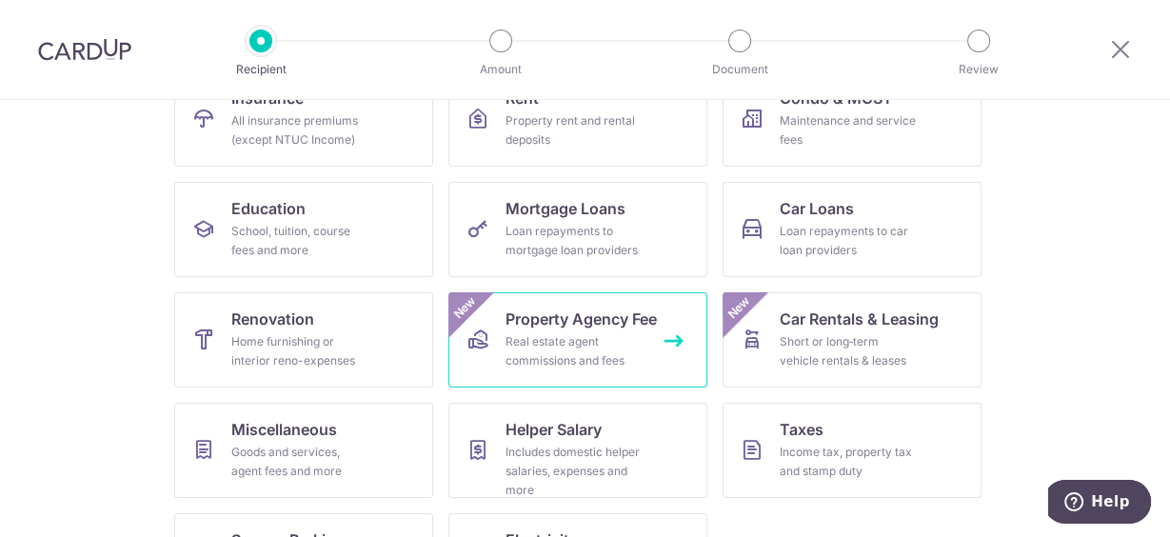
scroll to position [305, 0]
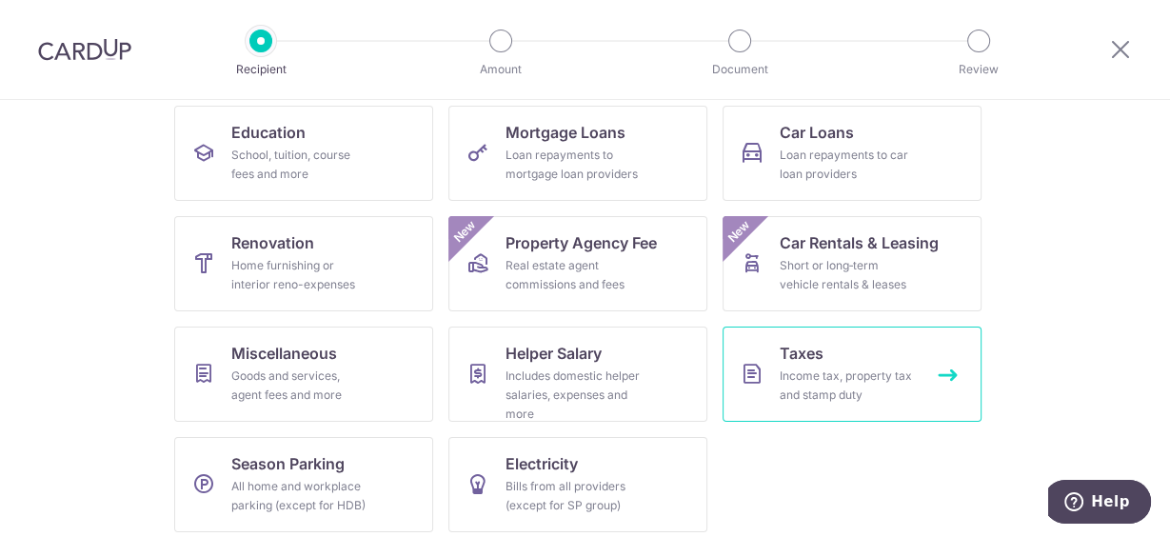
click at [800, 368] on div "Income tax, property tax and stamp duty" at bounding box center [847, 385] width 137 height 38
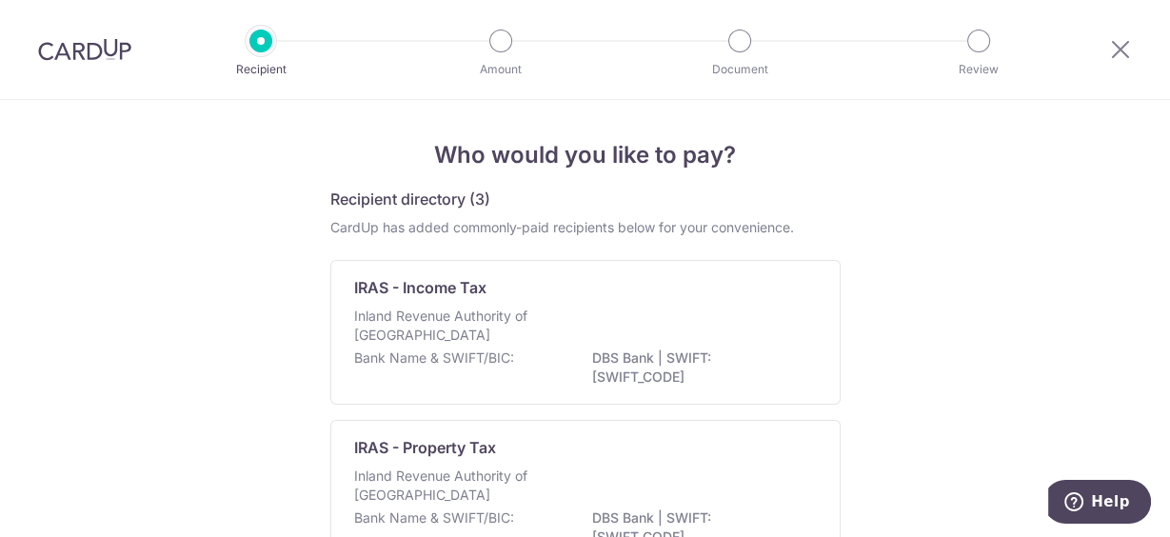
scroll to position [152, 0]
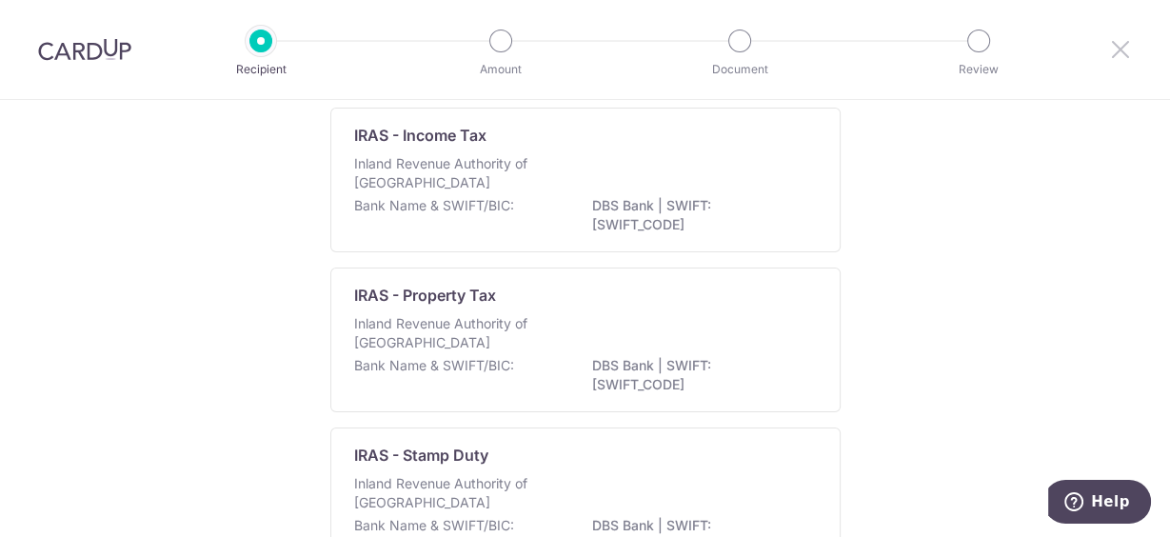
drag, startPoint x: 1127, startPoint y: 46, endPoint x: 1049, endPoint y: 21, distance: 81.9
click at [1126, 47] on icon at bounding box center [1120, 49] width 23 height 24
